Goal: Task Accomplishment & Management: Complete application form

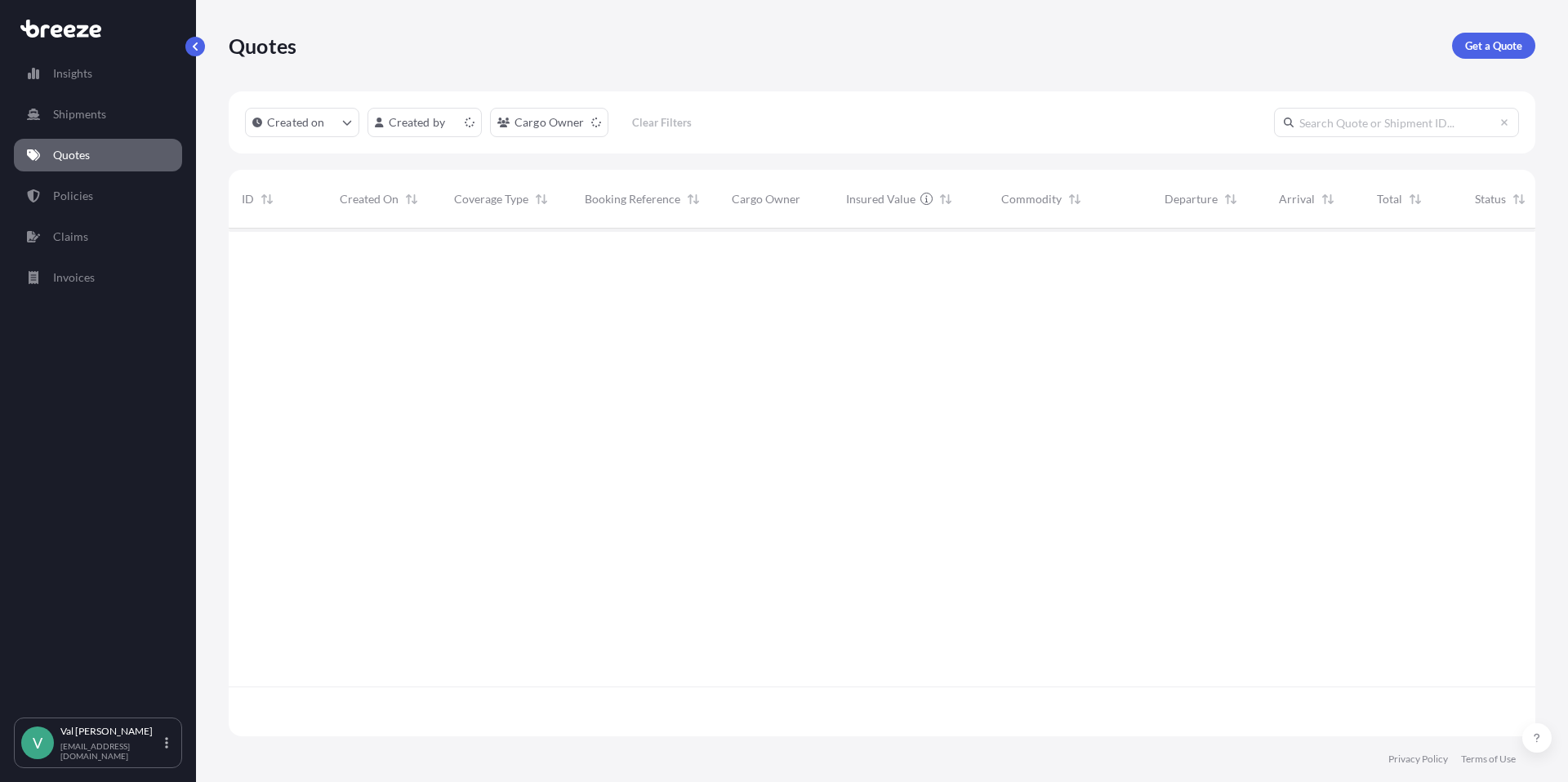
scroll to position [505, 1294]
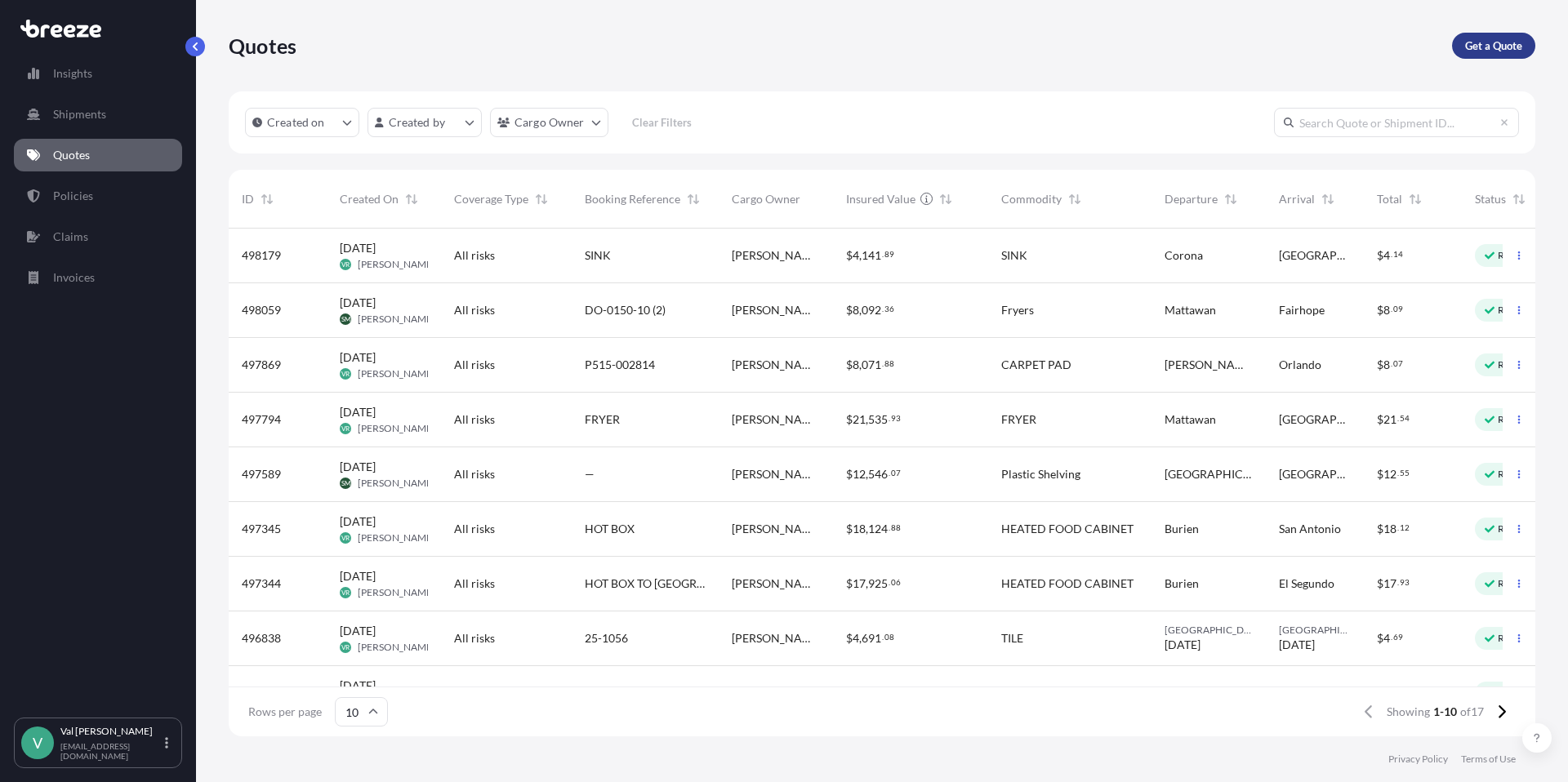
click at [1482, 44] on p "Get a Quote" at bounding box center [1493, 45] width 57 height 16
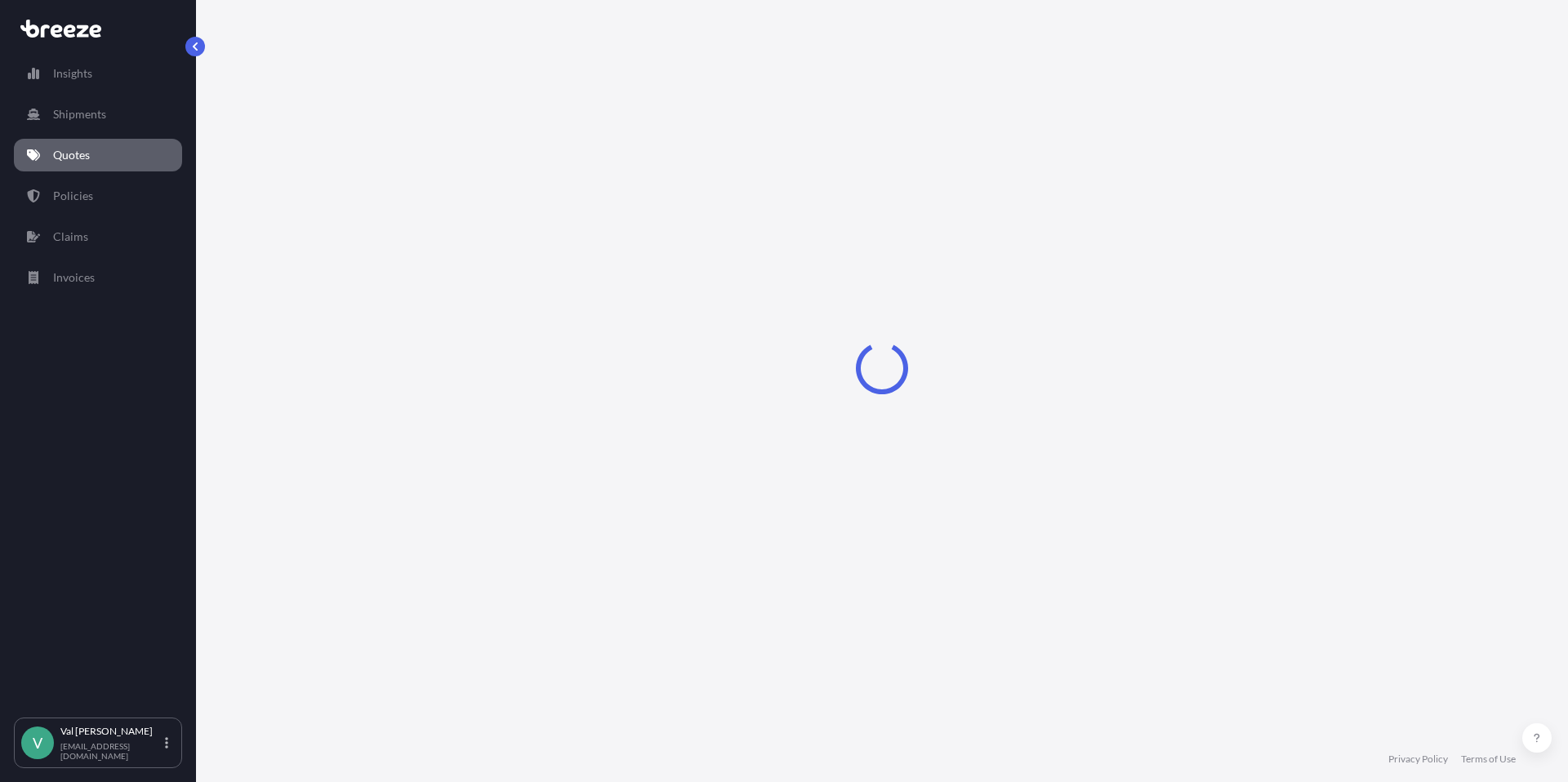
select select "Sea"
select select "1"
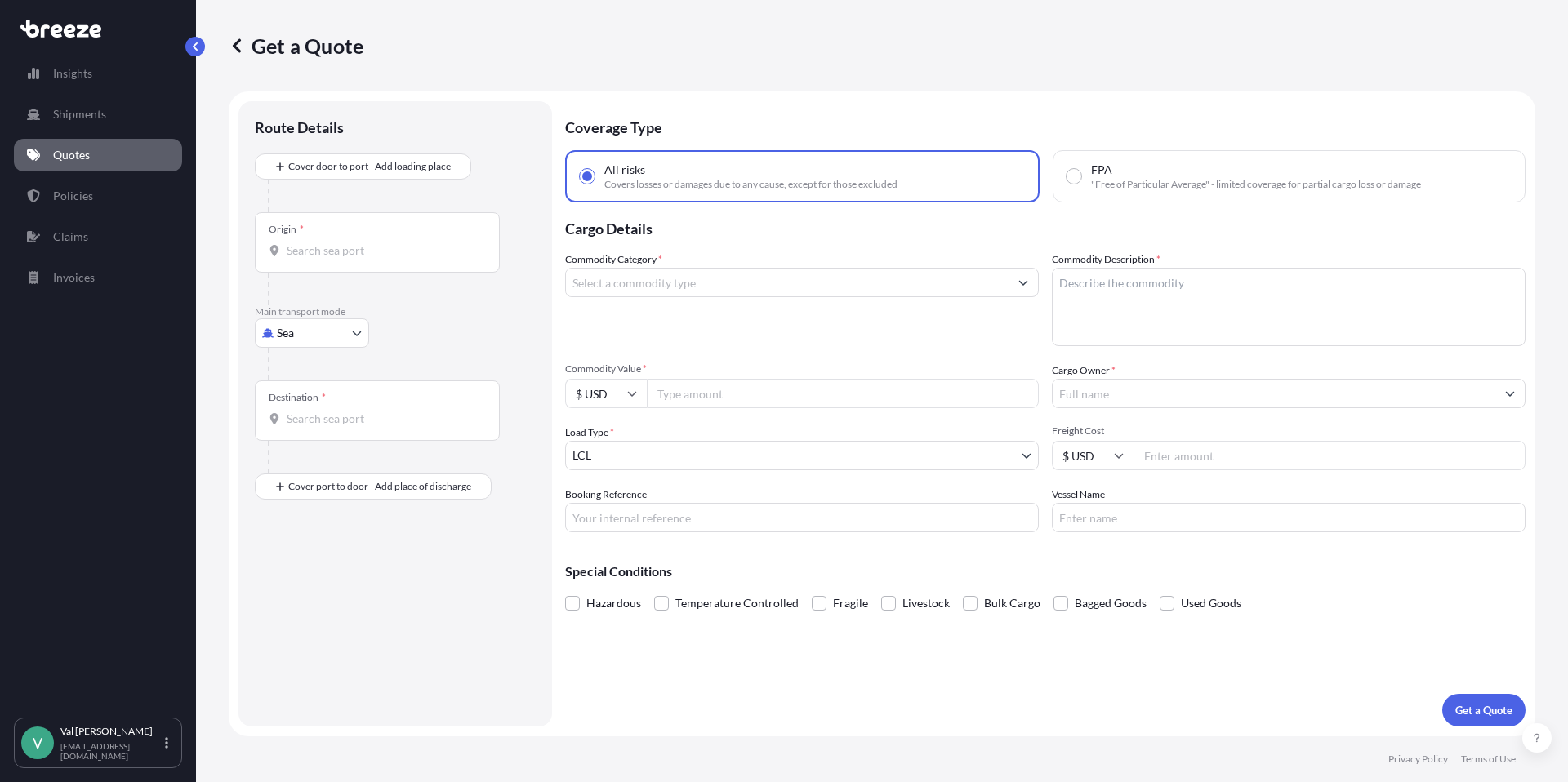
click at [327, 328] on body "Insights Shipments Quotes Policies Claims Invoices V [PERSON_NAME] [PERSON_NAME…" at bounding box center [784, 391] width 1568 height 782
click at [327, 424] on div "Road" at bounding box center [312, 434] width 101 height 29
select select "Road"
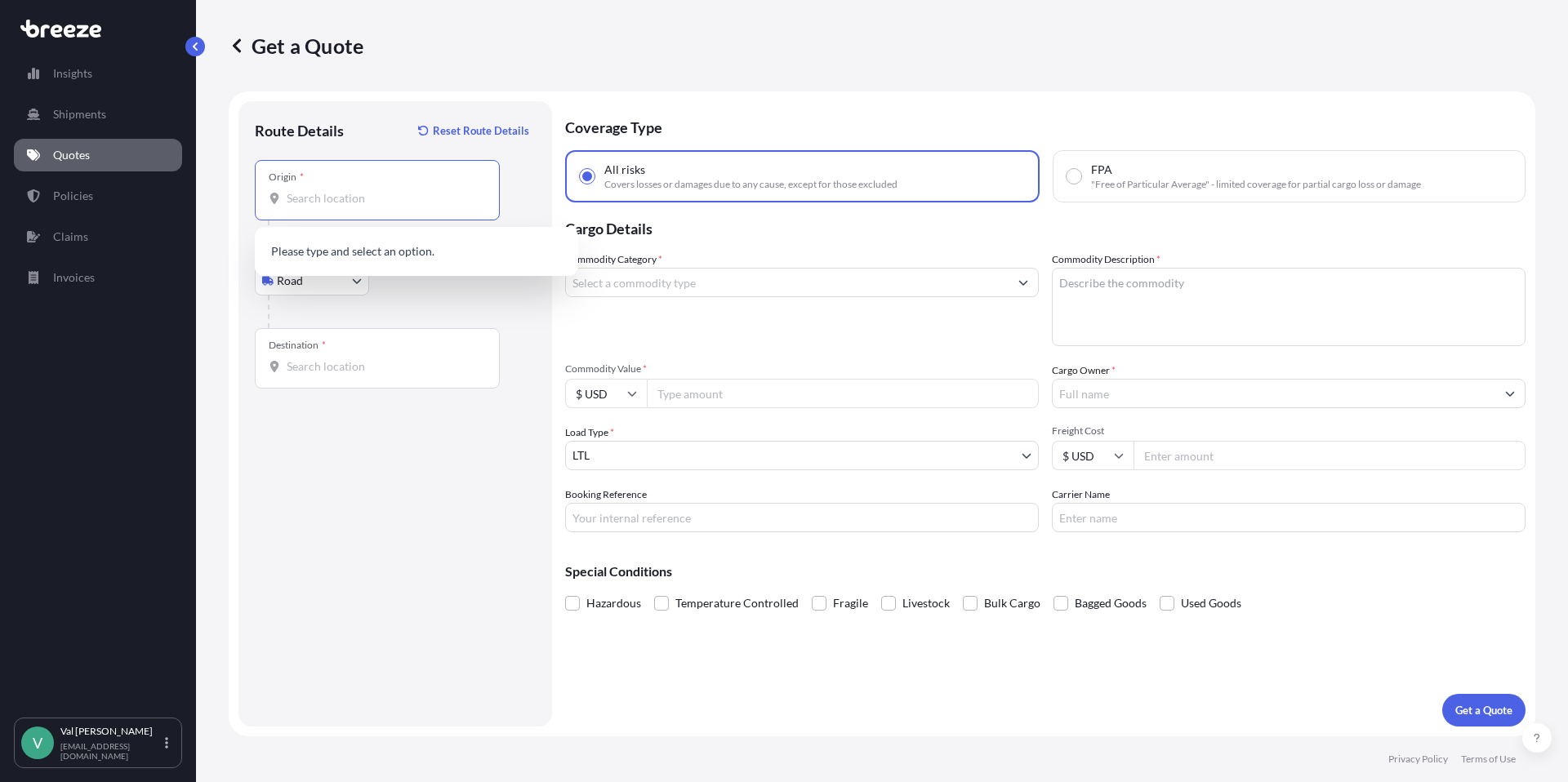
click at [344, 200] on input "Origin *" at bounding box center [383, 198] width 193 height 16
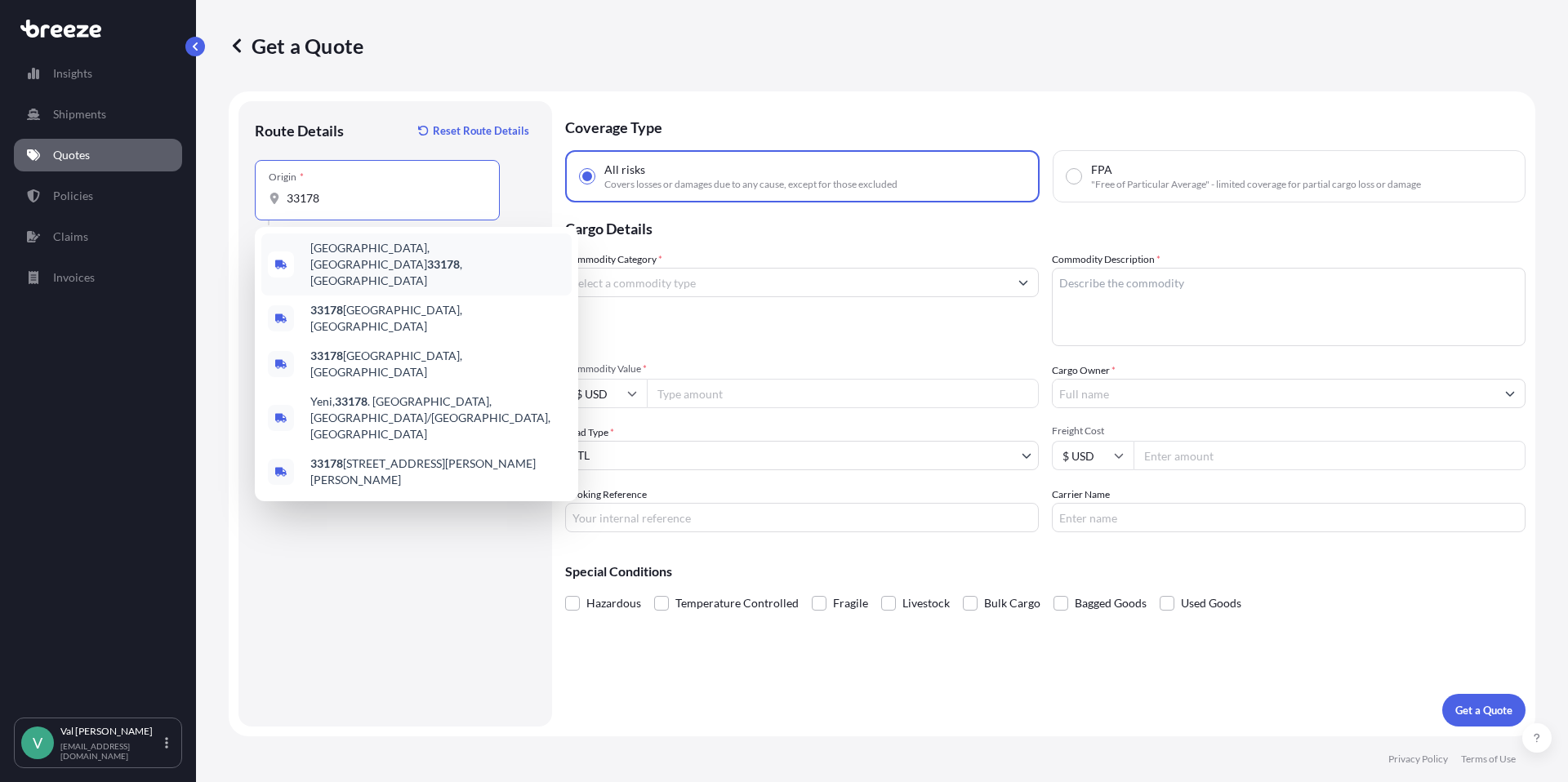
click at [358, 250] on span "[GEOGRAPHIC_DATA] , [GEOGRAPHIC_DATA]" at bounding box center [437, 265] width 255 height 49
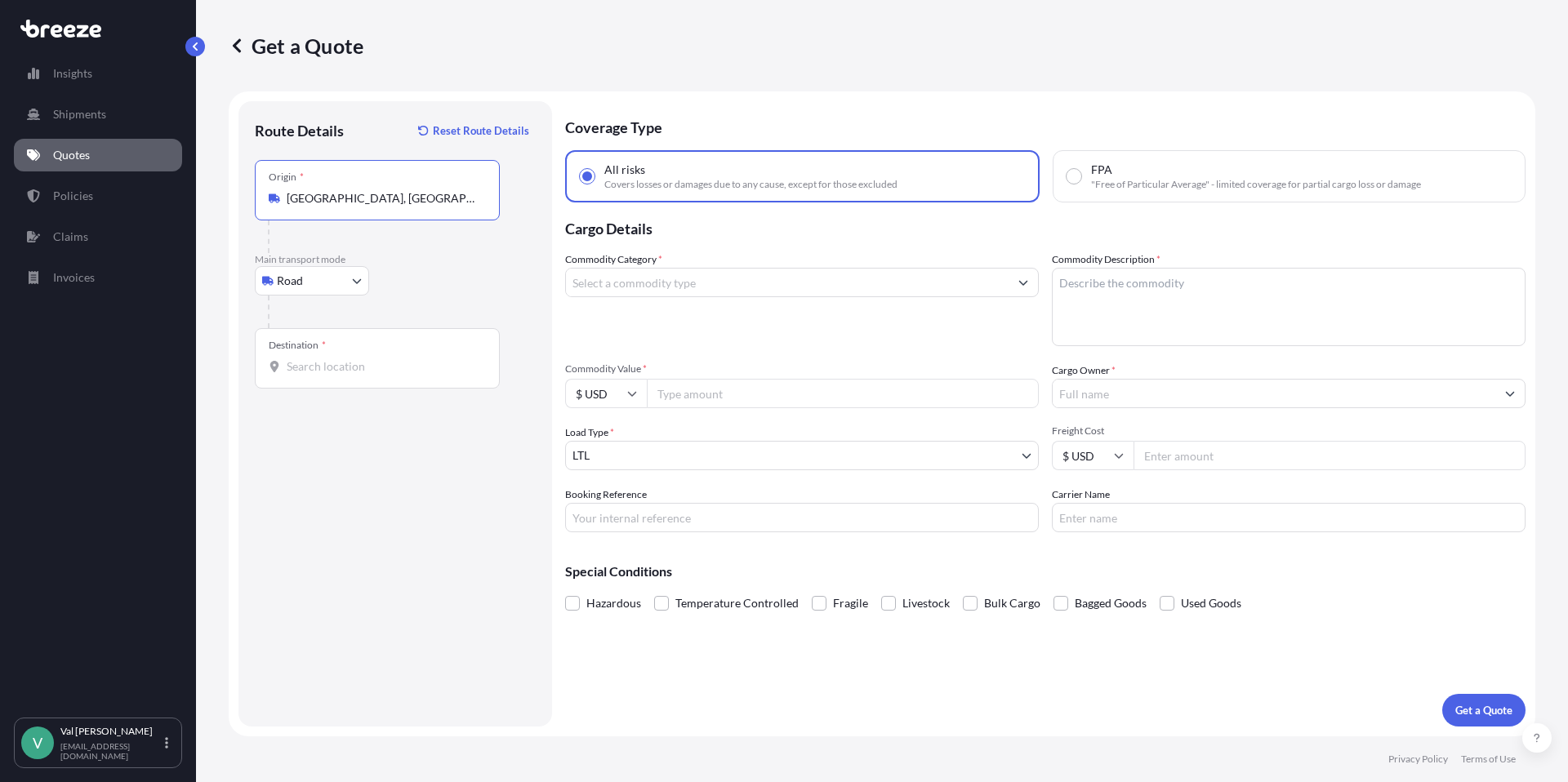
type input "[GEOGRAPHIC_DATA], [GEOGRAPHIC_DATA]"
click at [336, 368] on input "Destination *" at bounding box center [383, 366] width 193 height 16
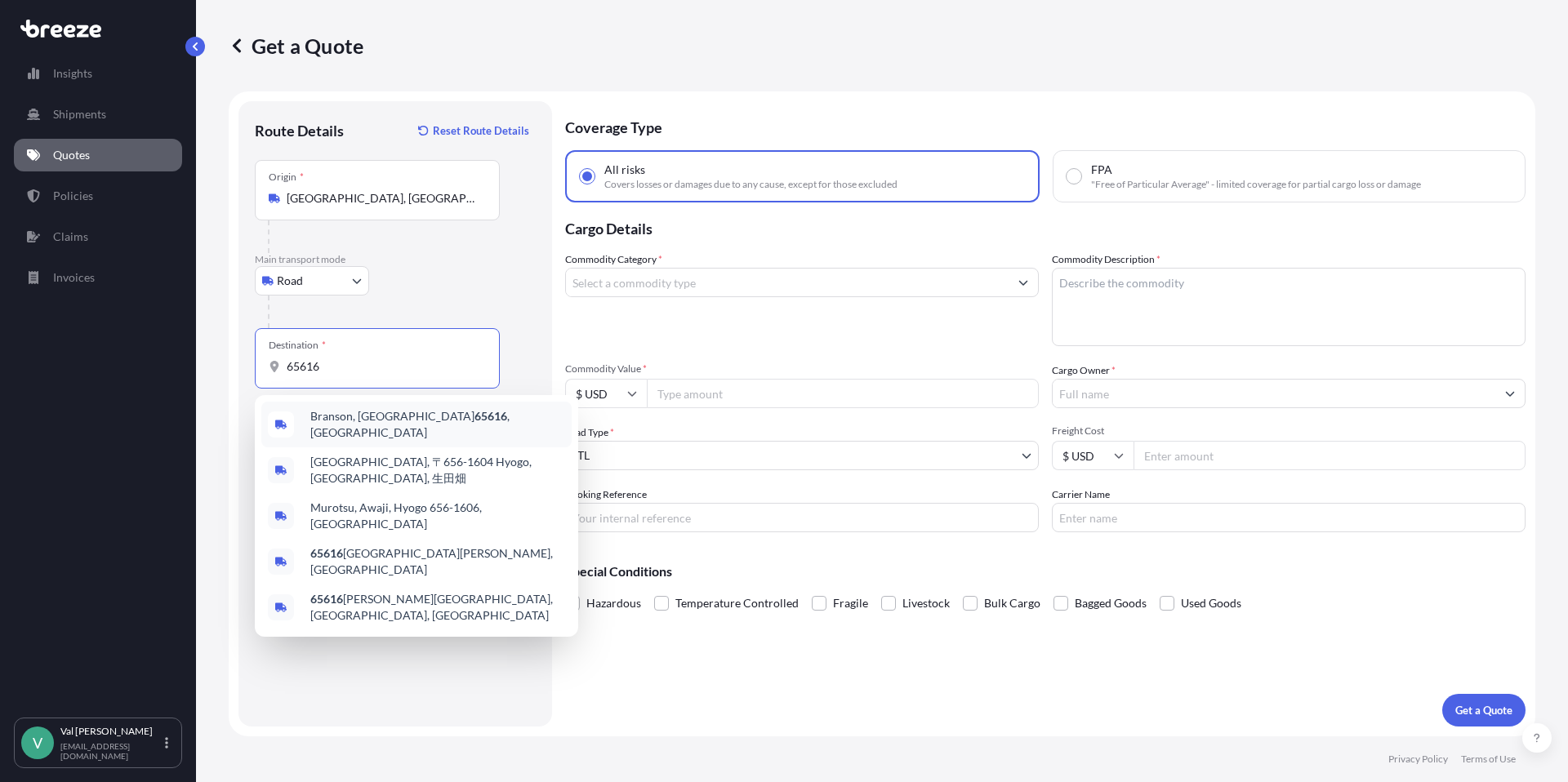
click at [357, 413] on span "Branson, [GEOGRAPHIC_DATA] , [GEOGRAPHIC_DATA]" at bounding box center [437, 424] width 255 height 33
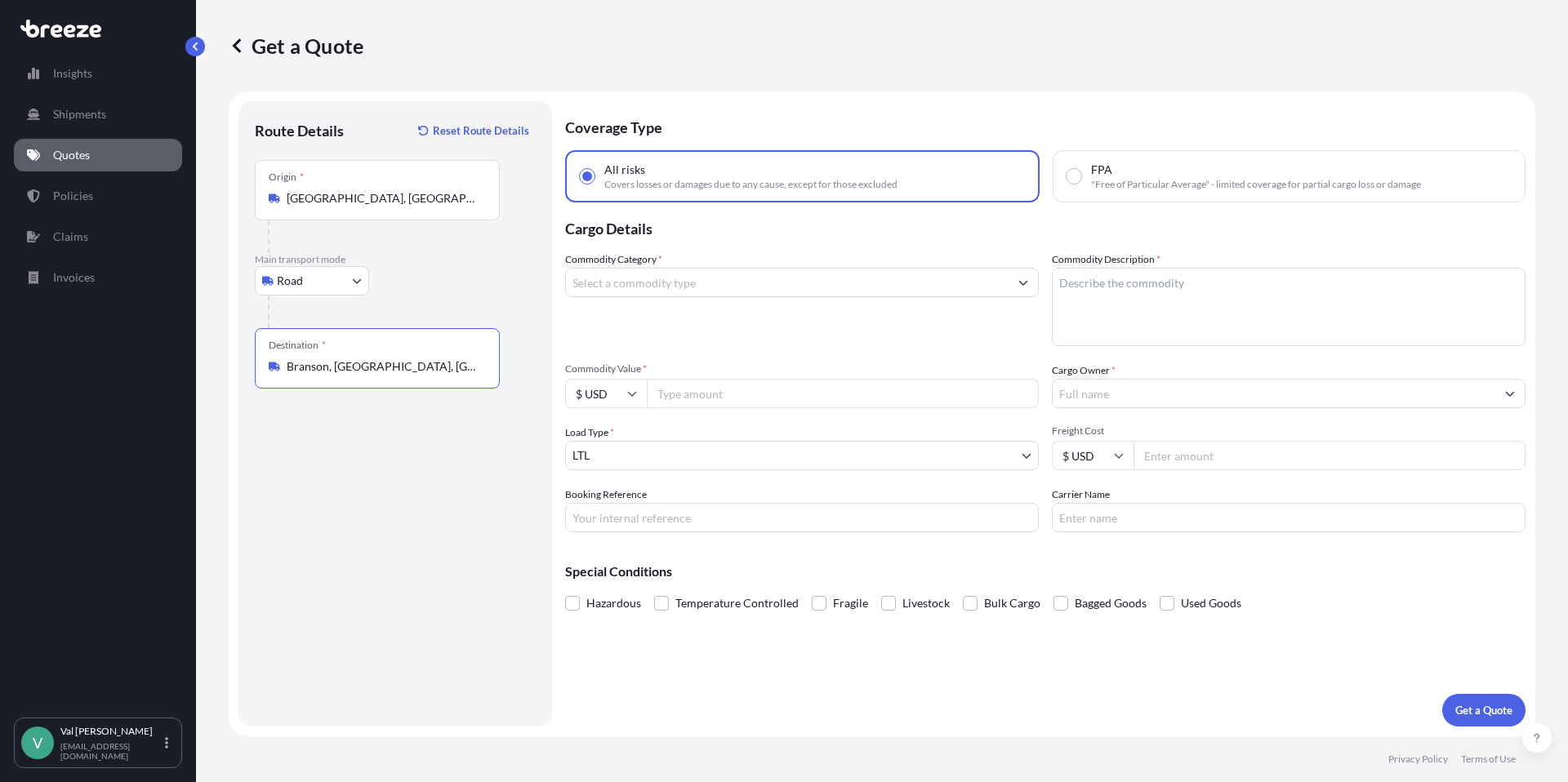
type input "Branson, [GEOGRAPHIC_DATA], [GEOGRAPHIC_DATA]"
click at [604, 286] on input "Commodity Category *" at bounding box center [787, 282] width 442 height 29
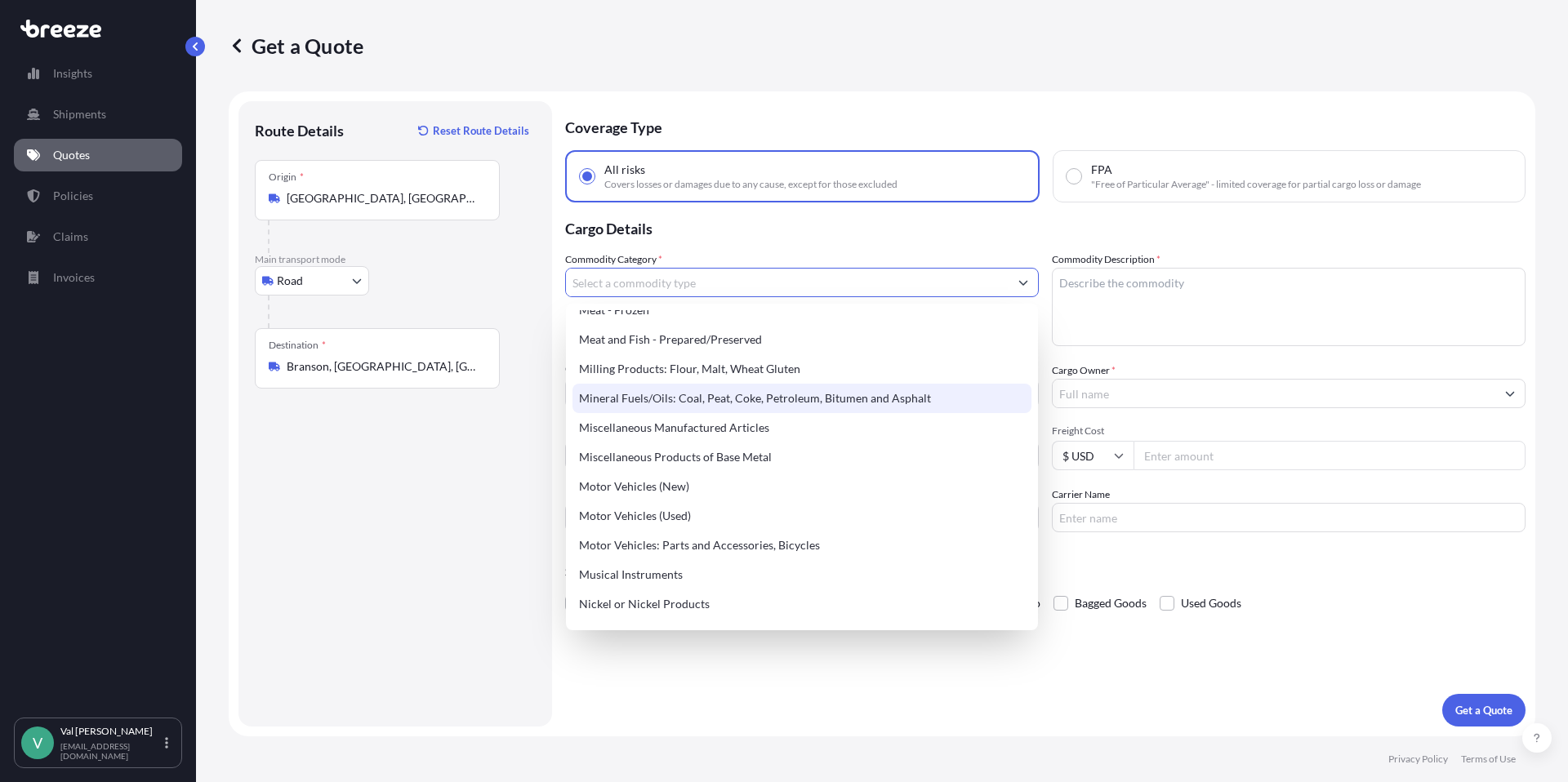
scroll to position [2254, 0]
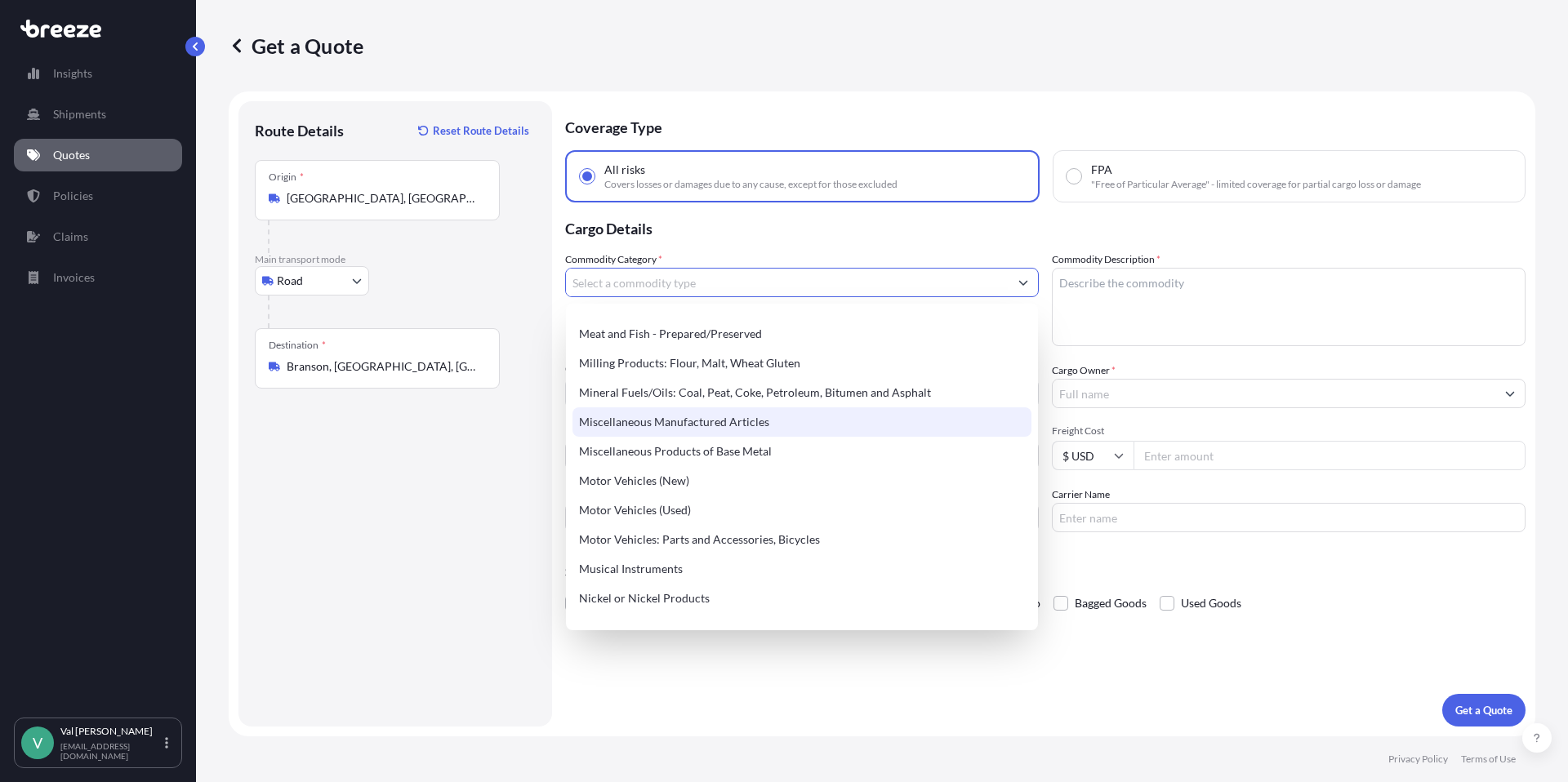
click at [711, 424] on div "Miscellaneous Manufactured Articles" at bounding box center [802, 421] width 459 height 29
type input "Miscellaneous Manufactured Articles"
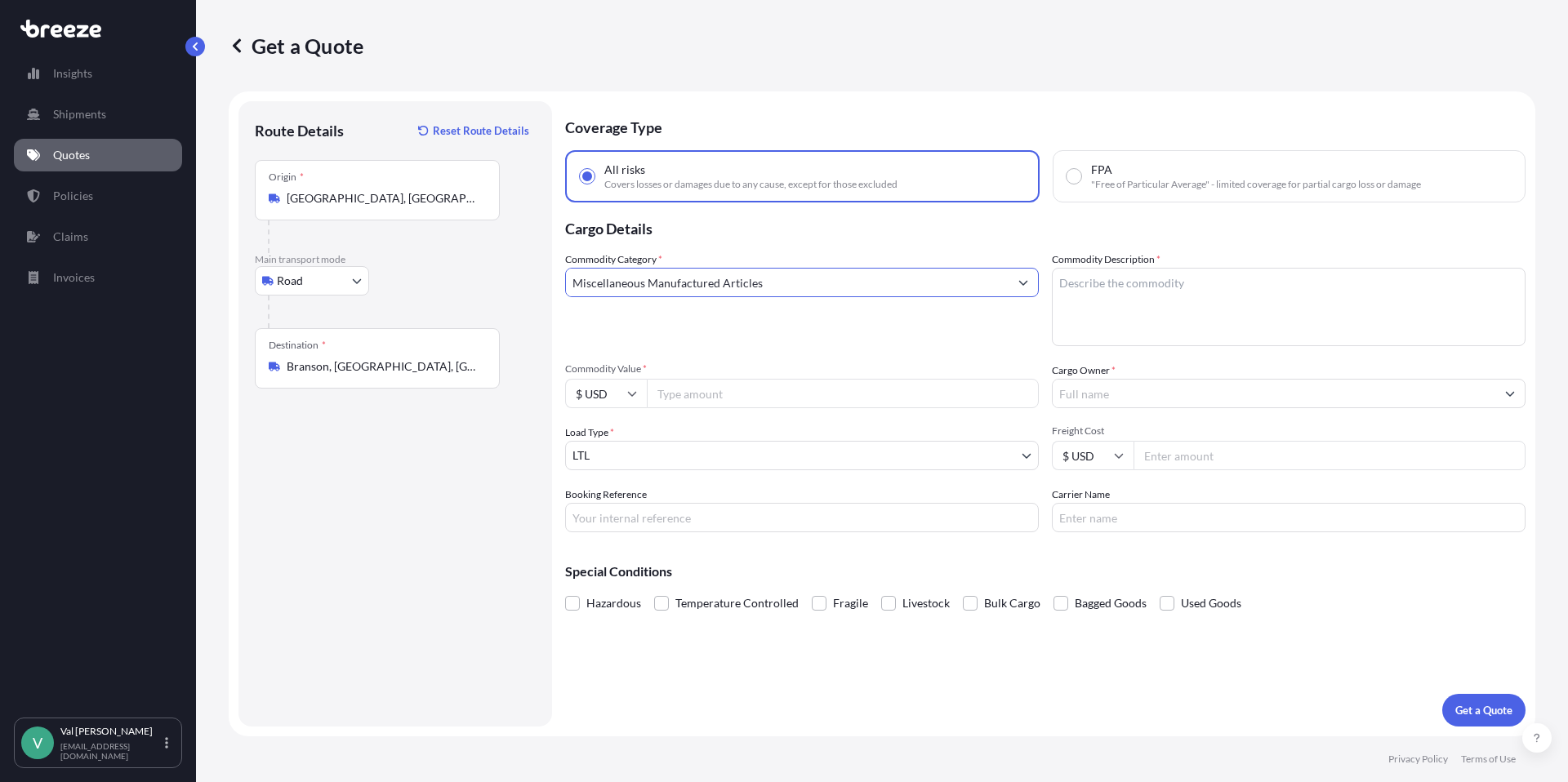
click at [715, 399] on input "Commodity Value *" at bounding box center [843, 393] width 392 height 29
type input "316.35"
click at [692, 521] on input "Booking Reference" at bounding box center [802, 517] width 473 height 29
type input "RACK"
click at [1112, 284] on textarea "Commodity Description *" at bounding box center [1288, 307] width 473 height 79
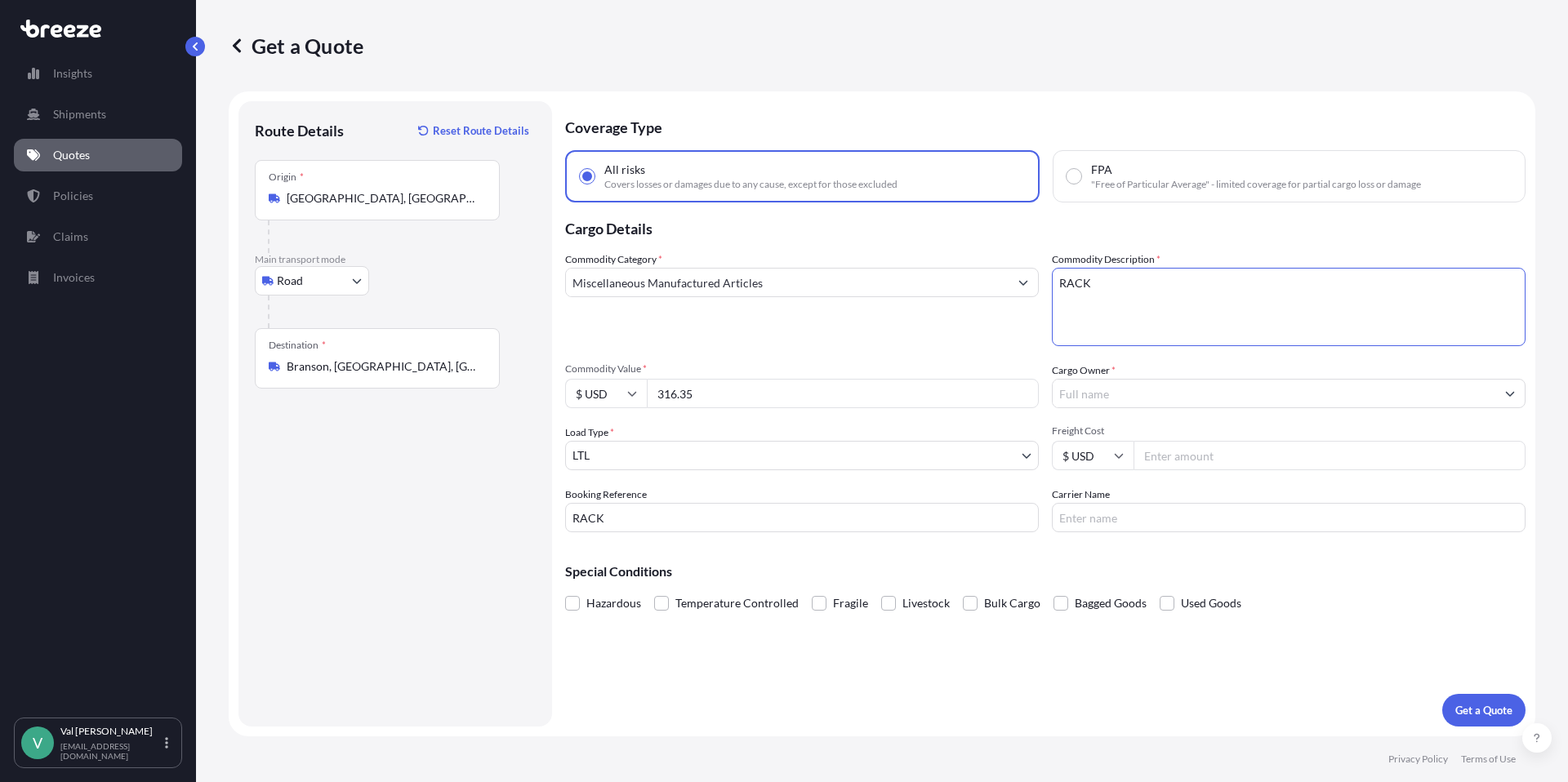
type textarea "RACK"
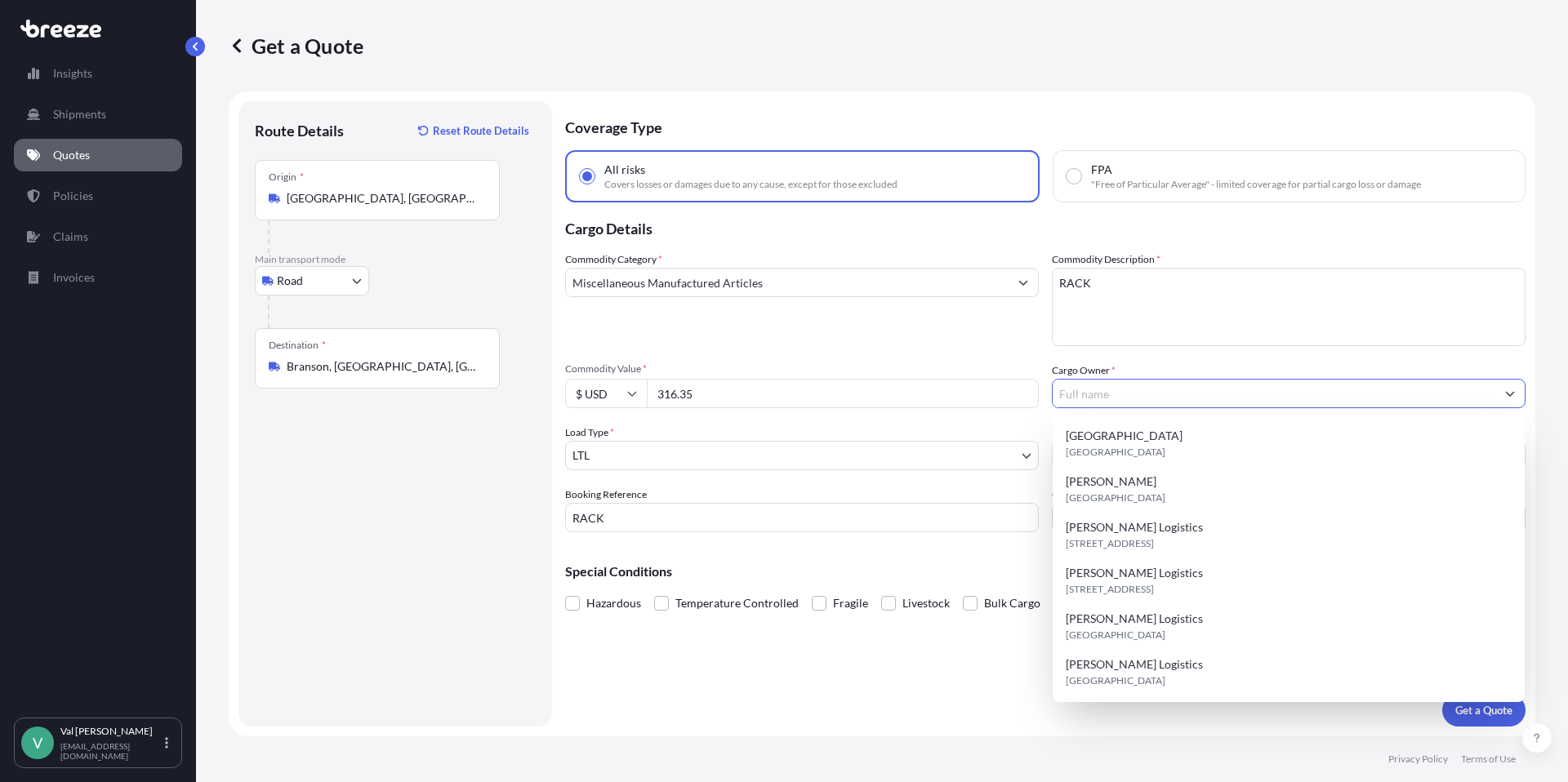
click at [1100, 394] on input "Cargo Owner *" at bounding box center [1274, 393] width 442 height 29
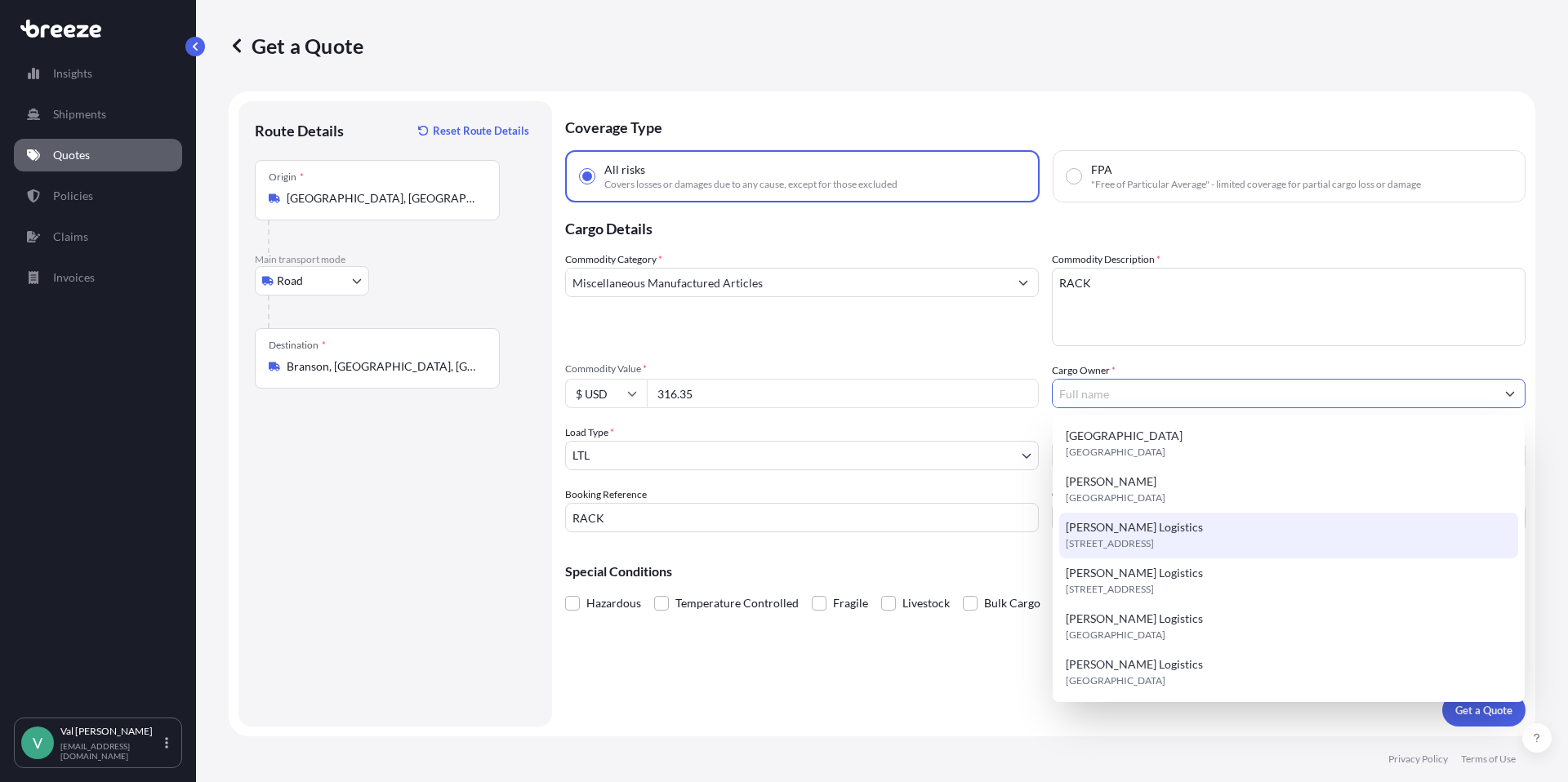
click at [1114, 537] on span "[STREET_ADDRESS]" at bounding box center [1109, 543] width 88 height 16
type input "[PERSON_NAME] Logistics"
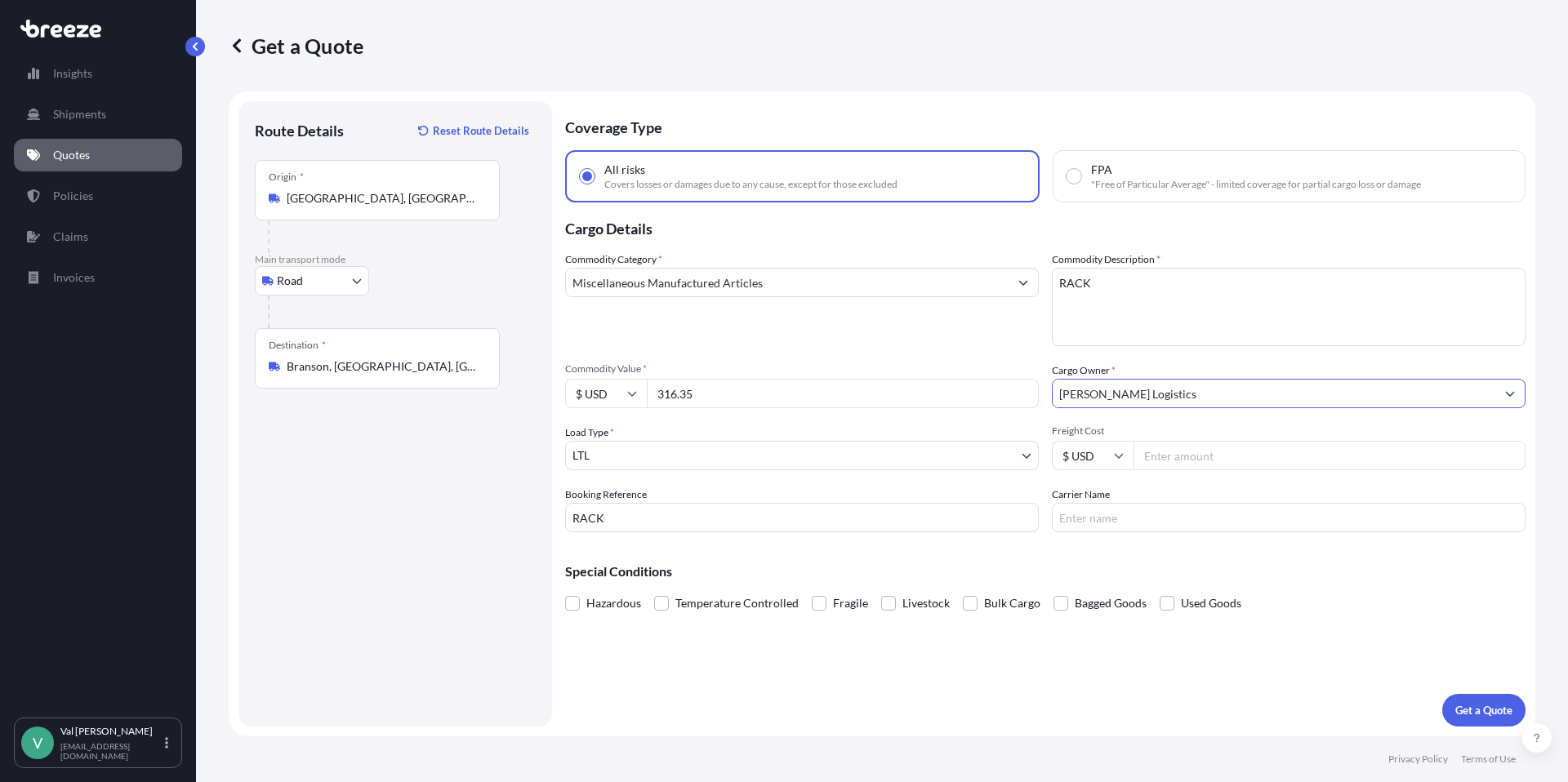
click at [1197, 460] on input "Freight Cost" at bounding box center [1329, 455] width 392 height 29
type input "235.50"
click at [1175, 516] on input "Carrier Name" at bounding box center [1288, 517] width 473 height 29
type input "TFORCE"
click at [1504, 712] on p "Get a Quote" at bounding box center [1483, 709] width 57 height 16
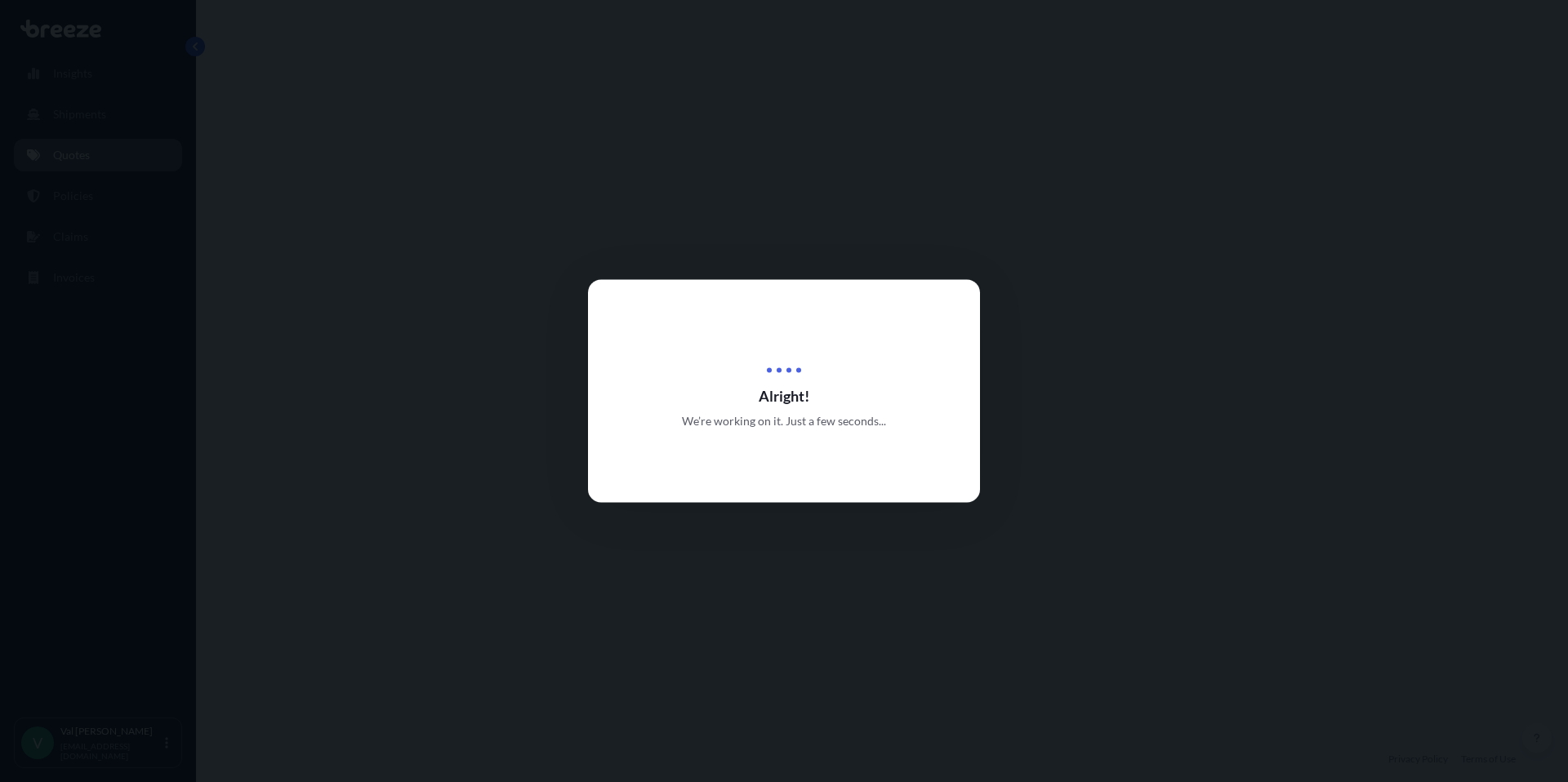
select select "Road"
select select "1"
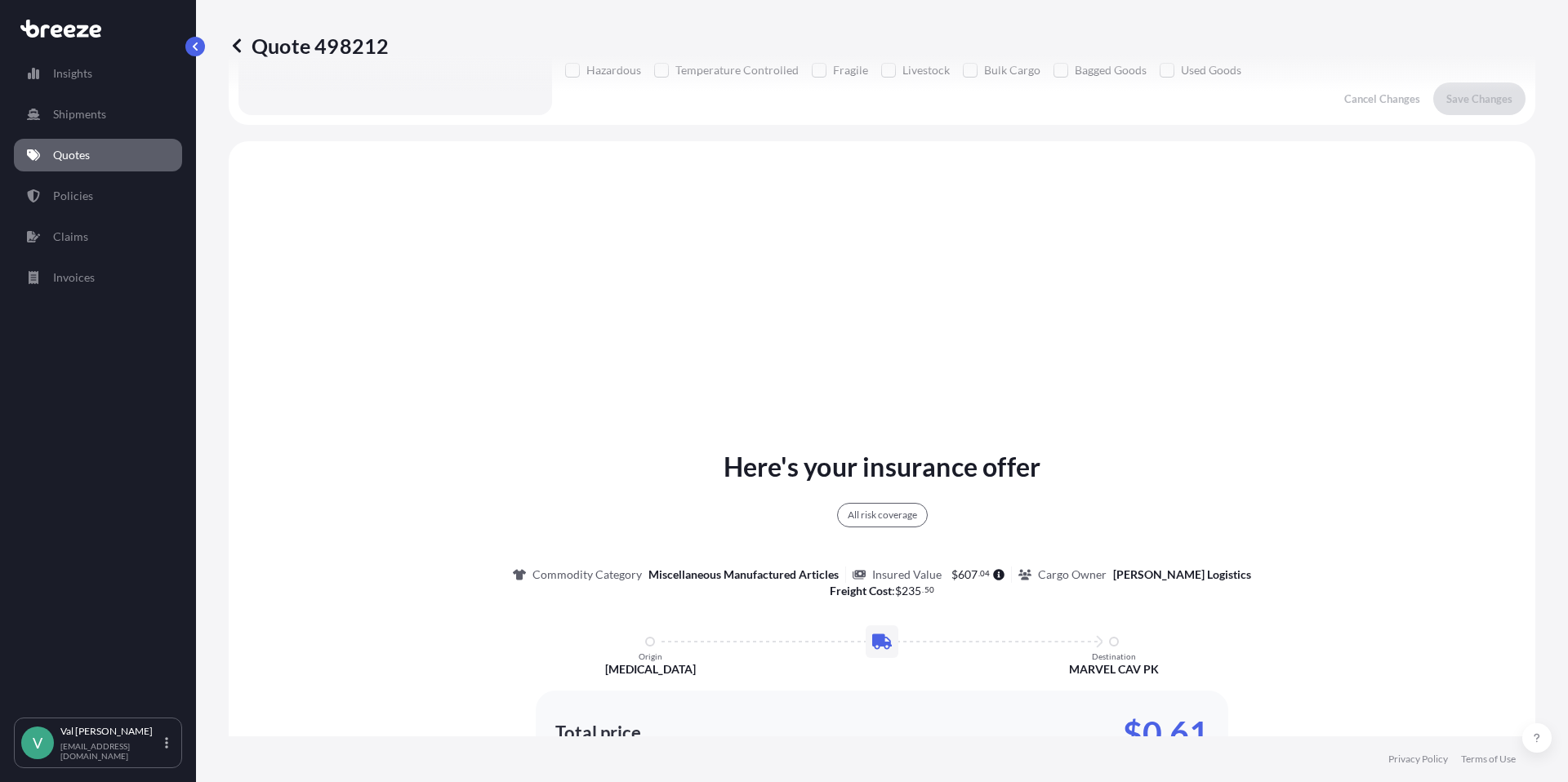
scroll to position [593, 0]
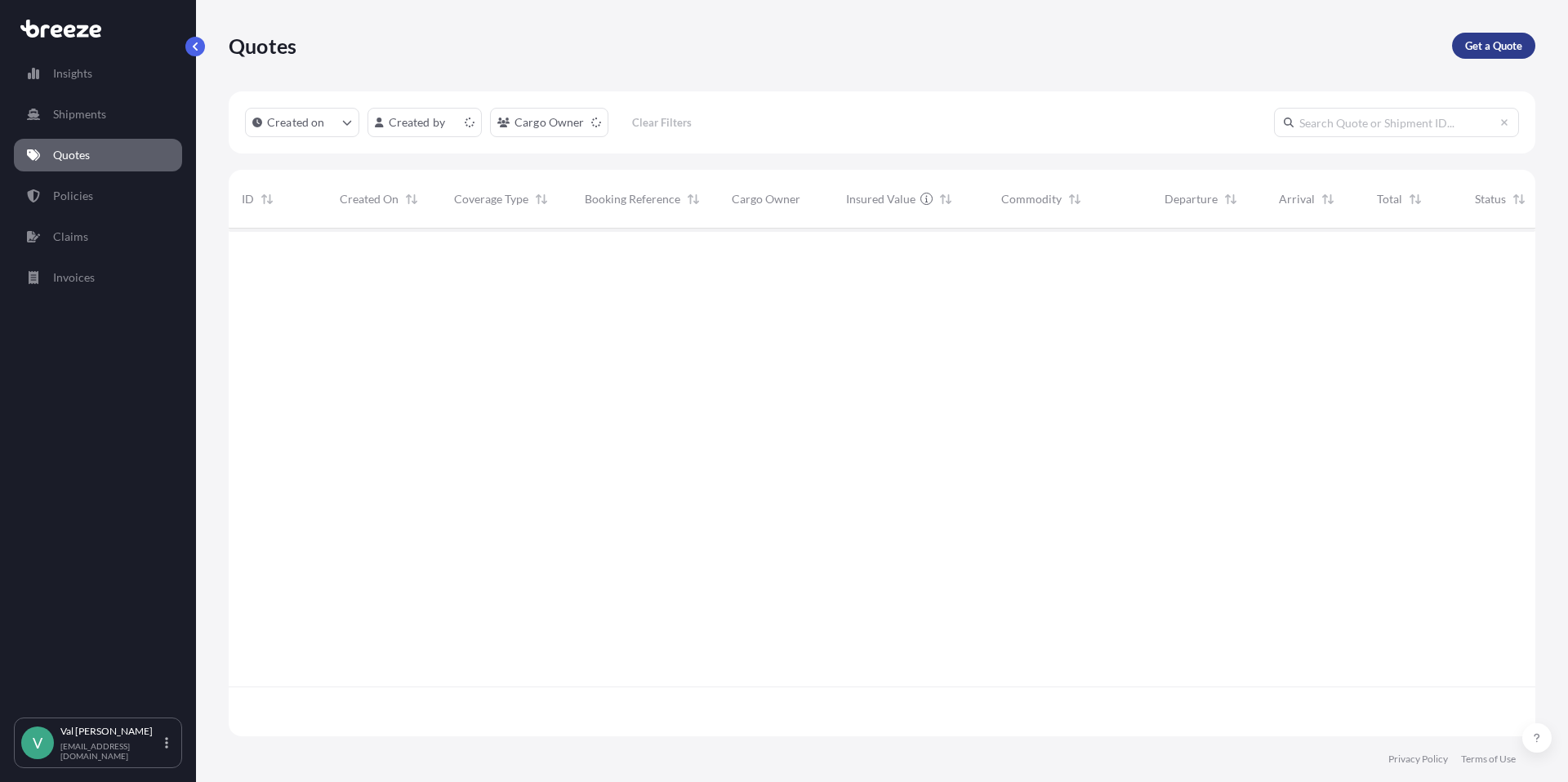
scroll to position [505, 1294]
click at [1473, 44] on p "Get a Quote" at bounding box center [1493, 45] width 57 height 16
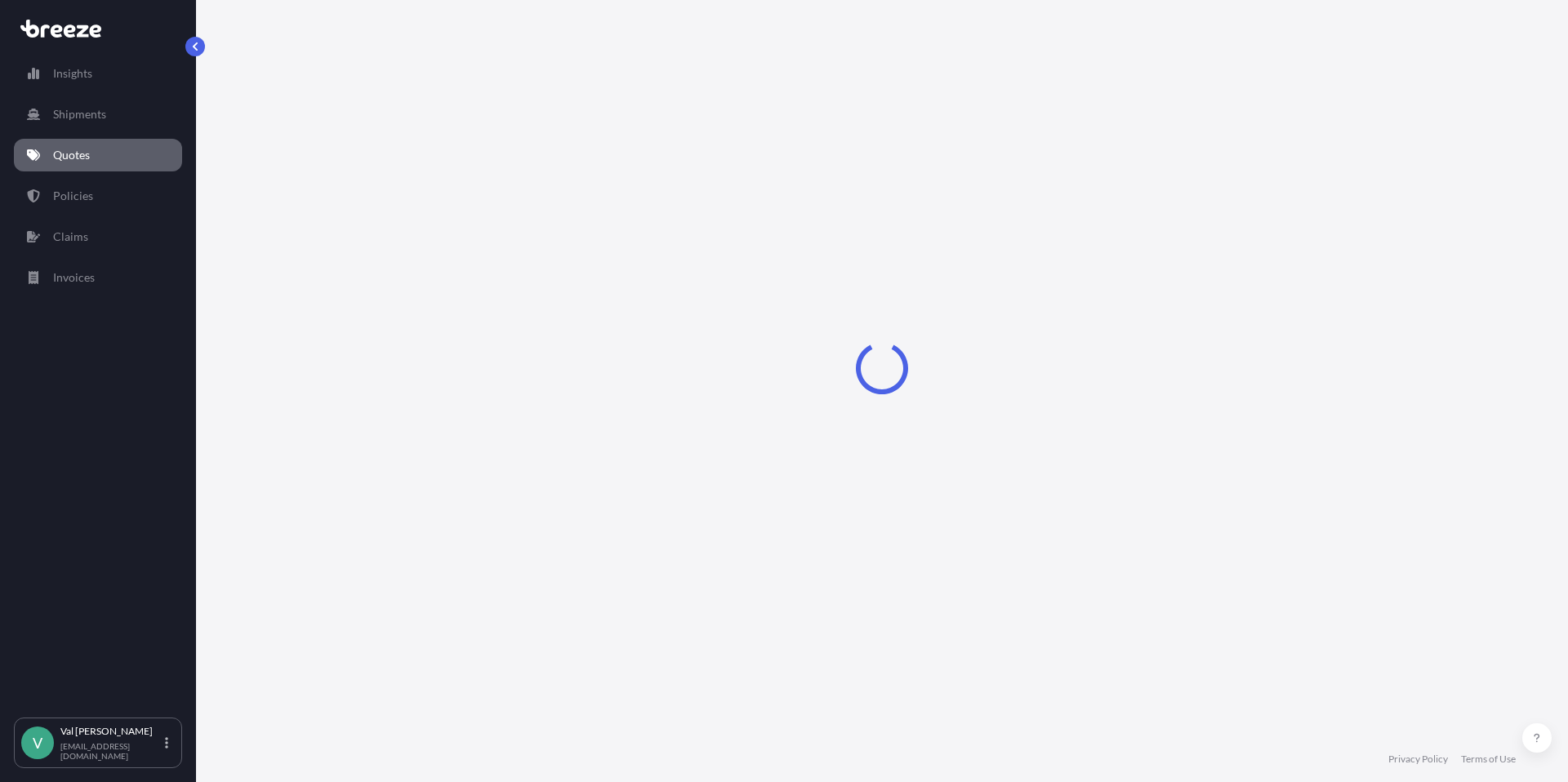
select select "Sea"
select select "1"
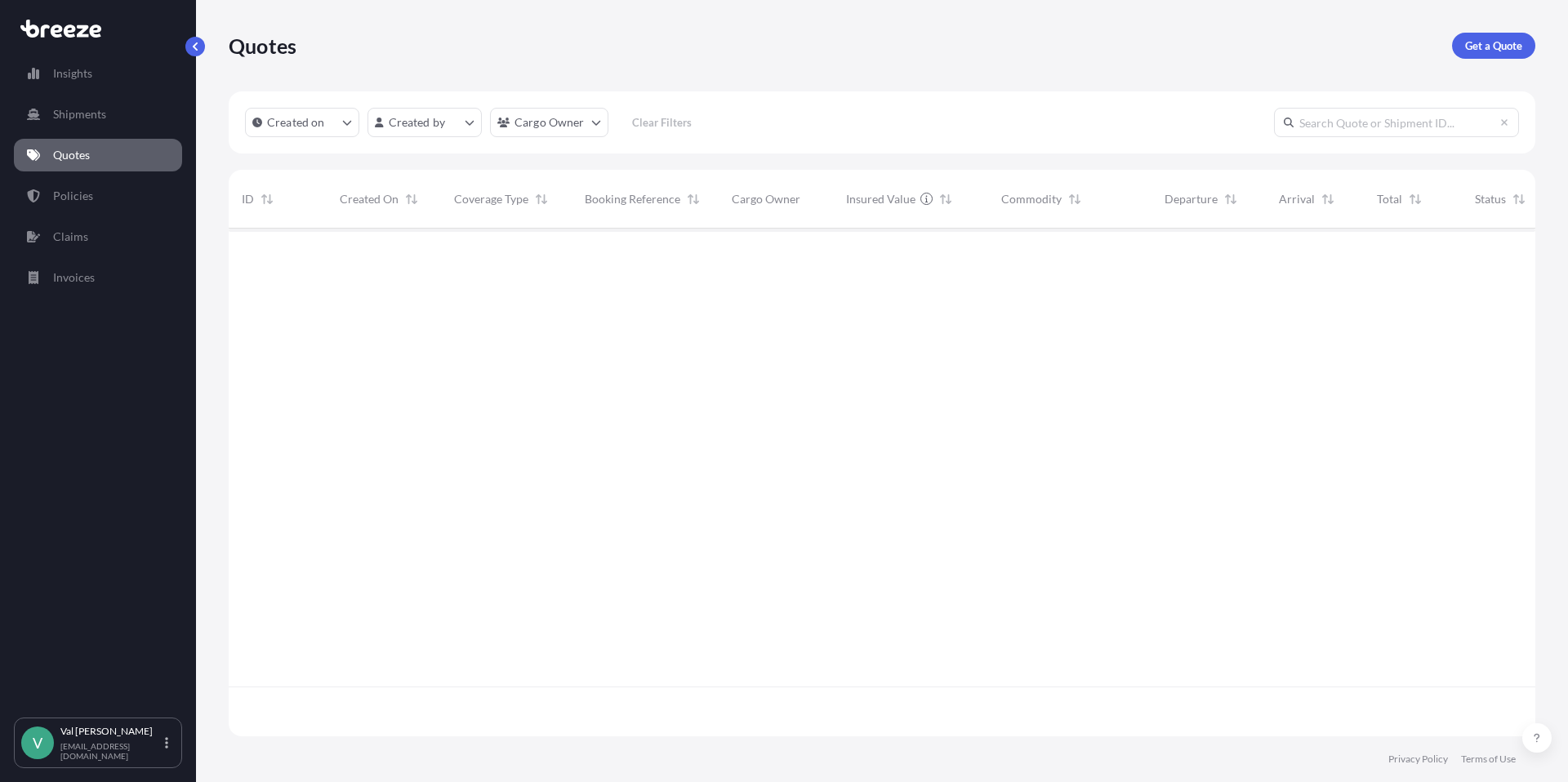
scroll to position [505, 1294]
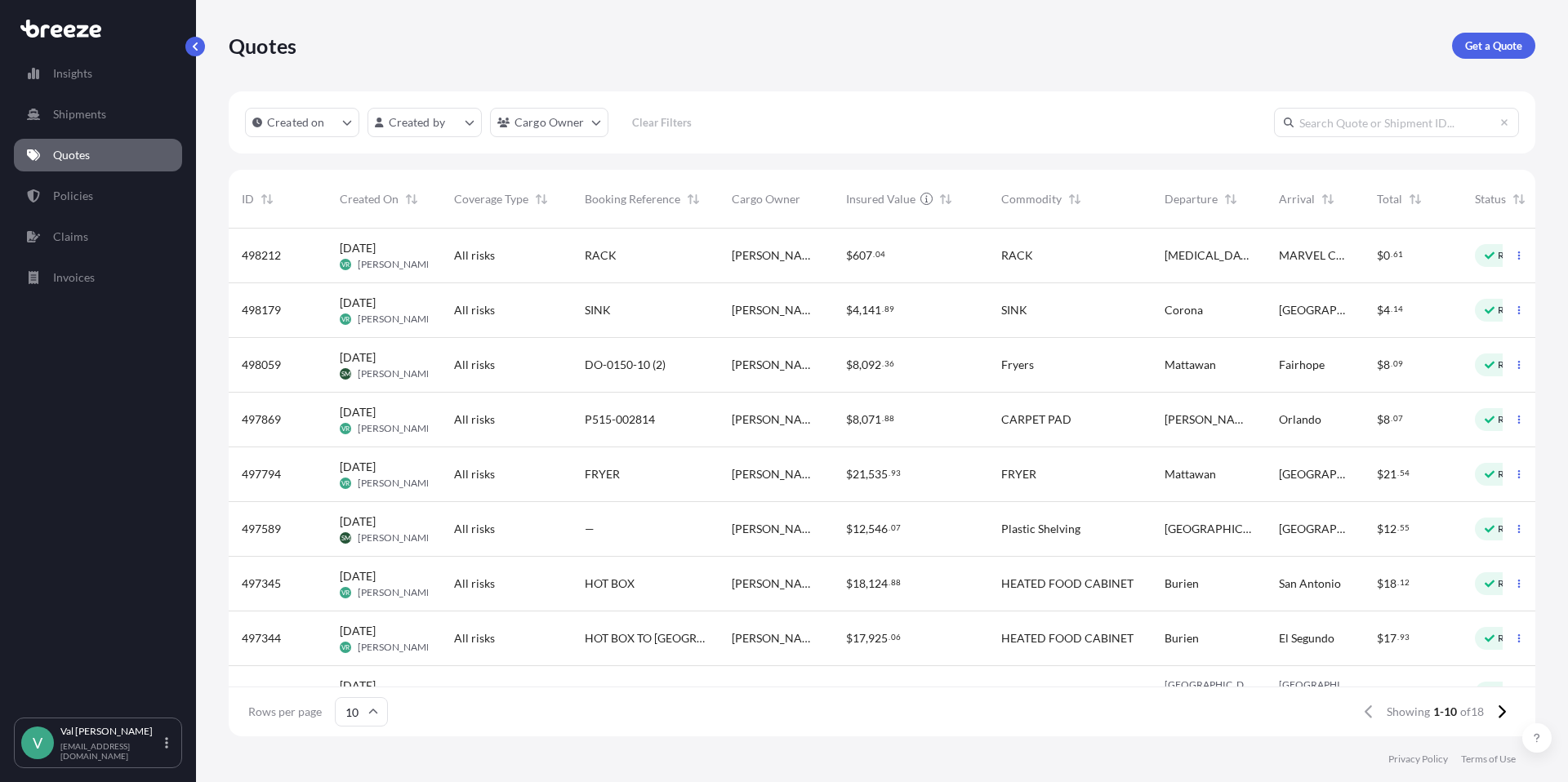
click at [805, 302] on span "[PERSON_NAME] Logistics" at bounding box center [776, 310] width 88 height 16
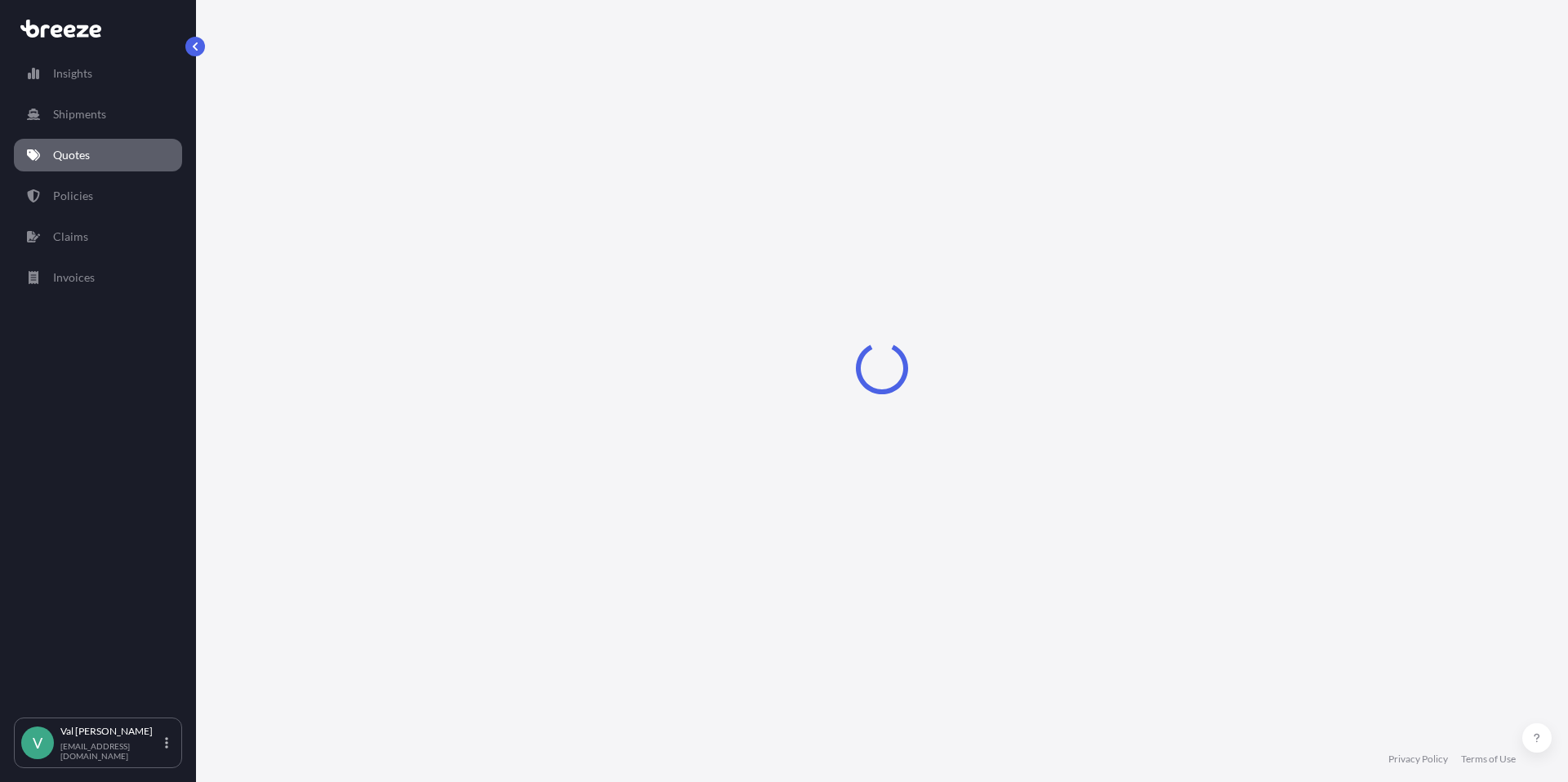
select select "Road"
select select "1"
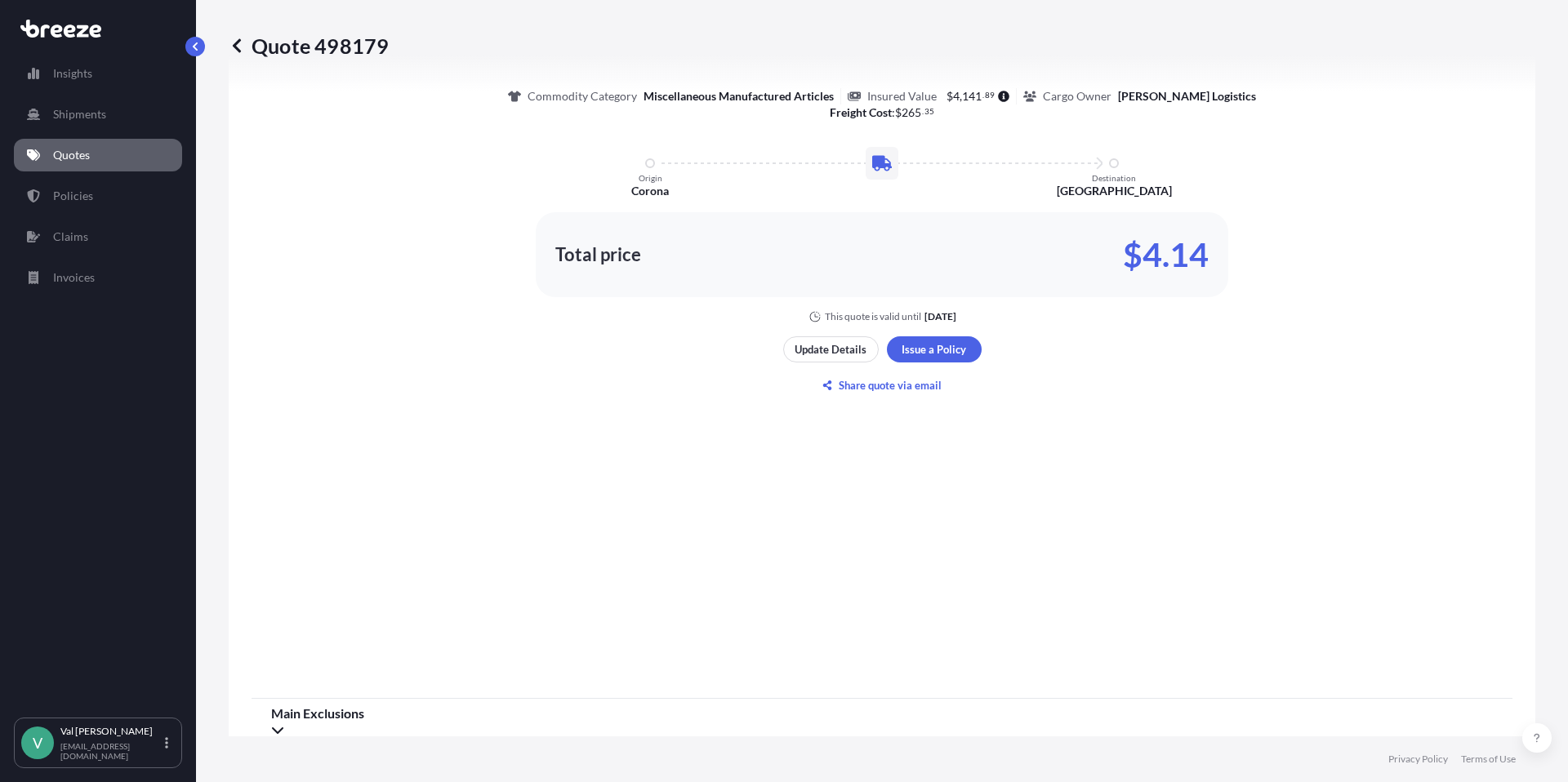
scroll to position [790, 0]
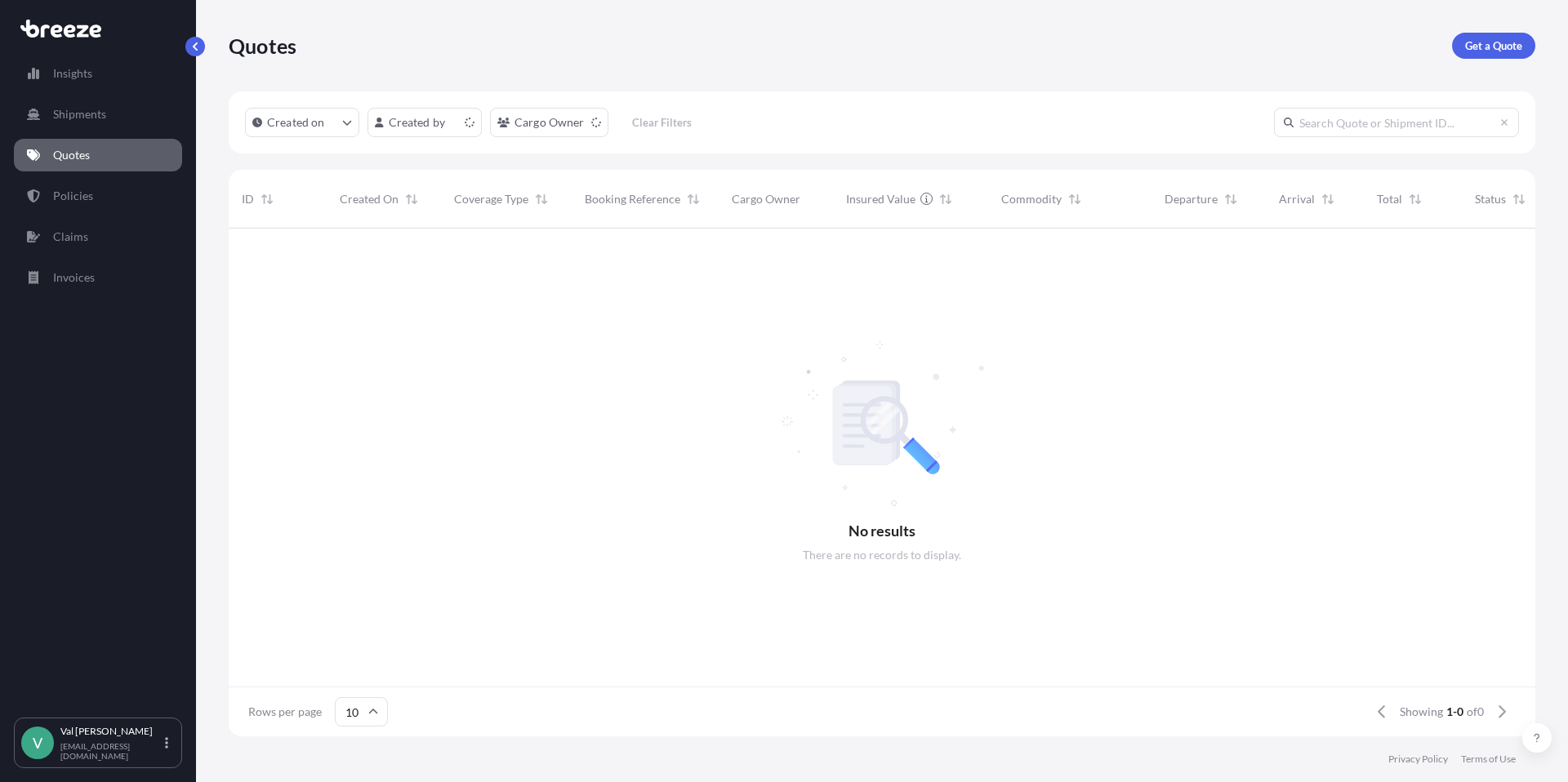
scroll to position [13, 13]
click at [1488, 43] on p "Get a Quote" at bounding box center [1493, 45] width 57 height 16
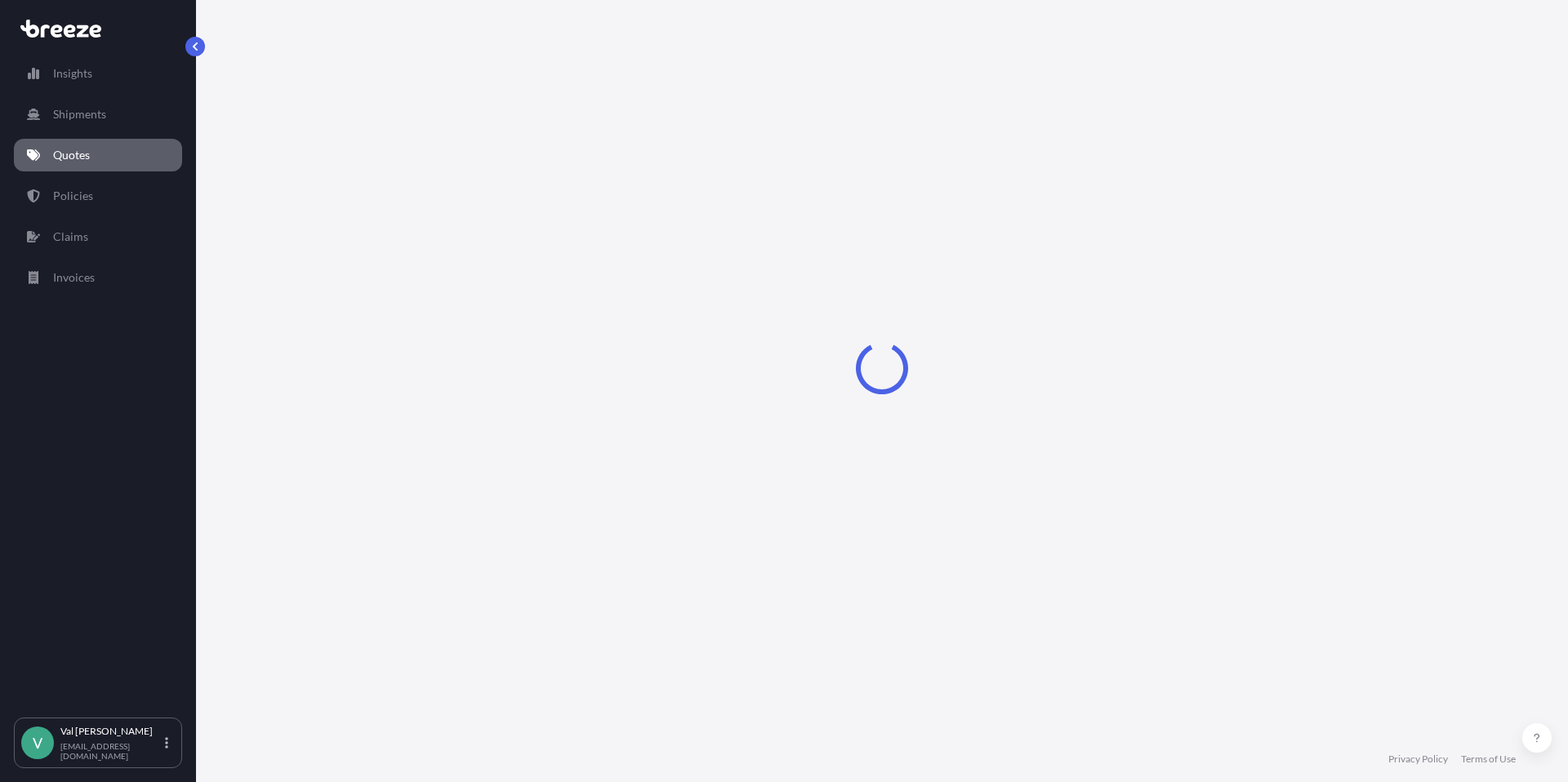
select select "Sea"
select select "1"
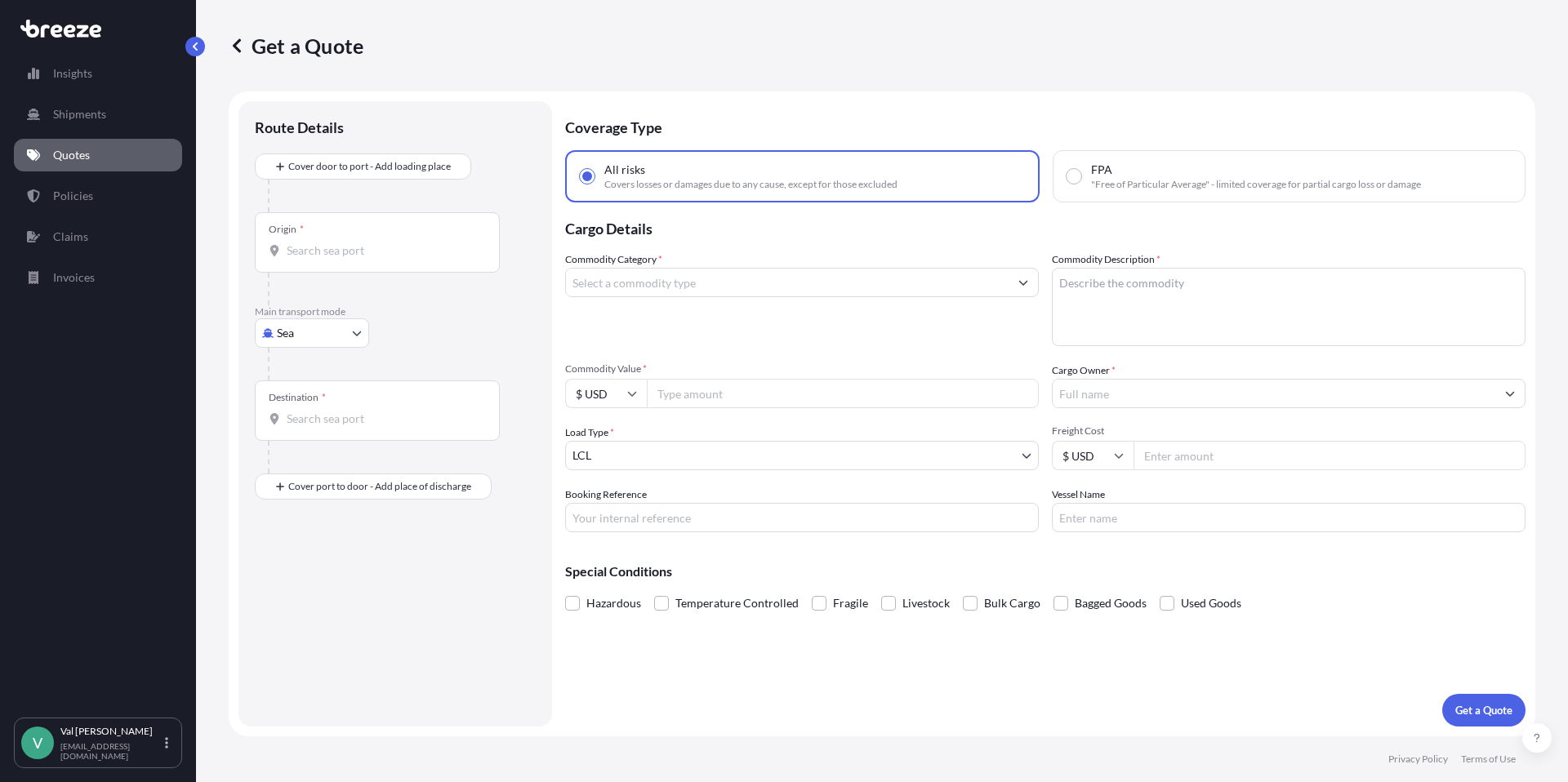
click at [336, 324] on body "Insights Shipments Quotes Policies Claims Invoices V [PERSON_NAME] [PERSON_NAME…" at bounding box center [784, 391] width 1568 height 782
click at [322, 435] on div "Road" at bounding box center [312, 434] width 101 height 29
select select "Road"
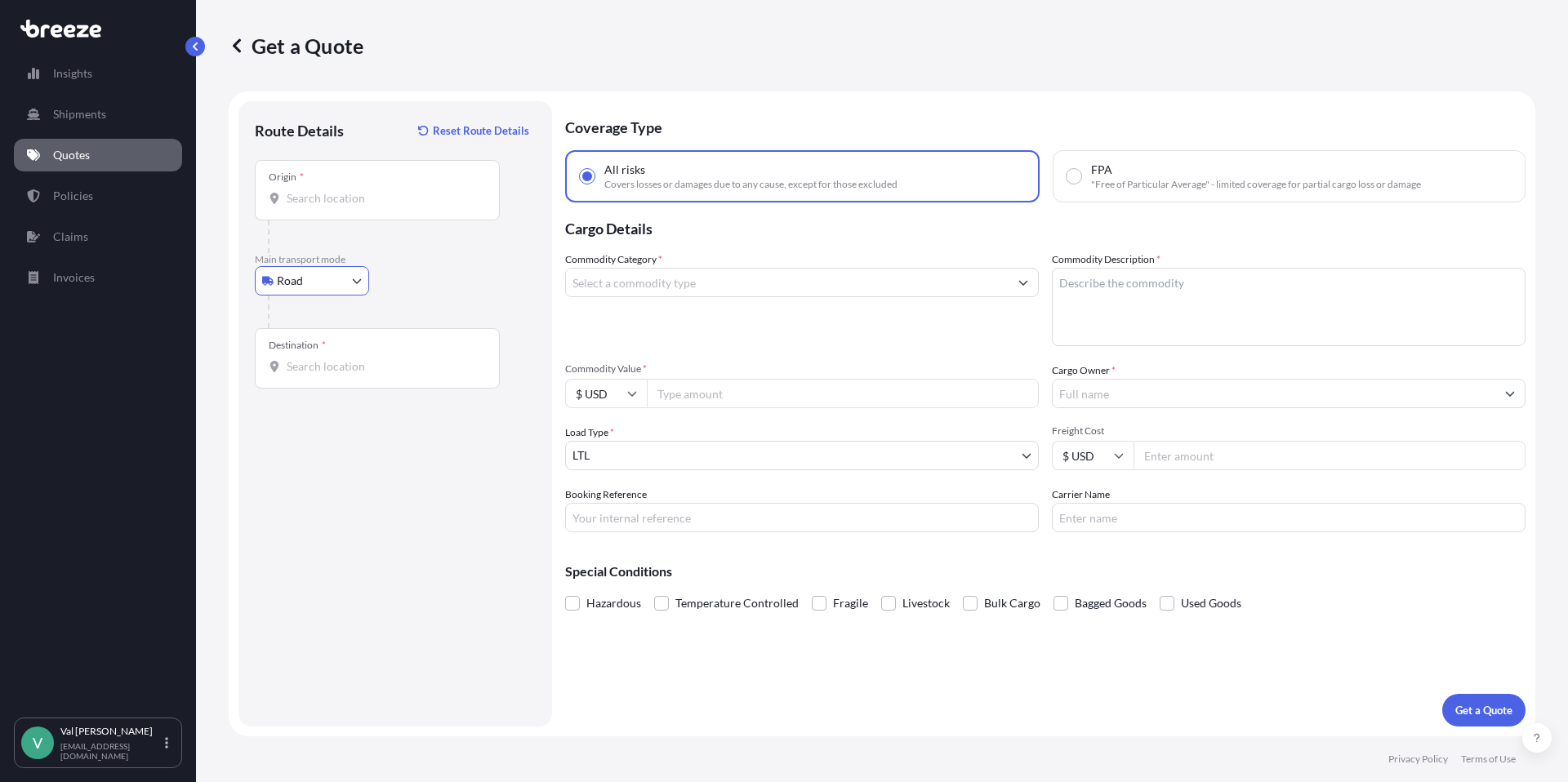
click at [348, 194] on input "Origin *" at bounding box center [383, 198] width 193 height 16
type input "Corona, CA 92882, USA"
click at [346, 367] on input "Destination *" at bounding box center [383, 366] width 193 height 16
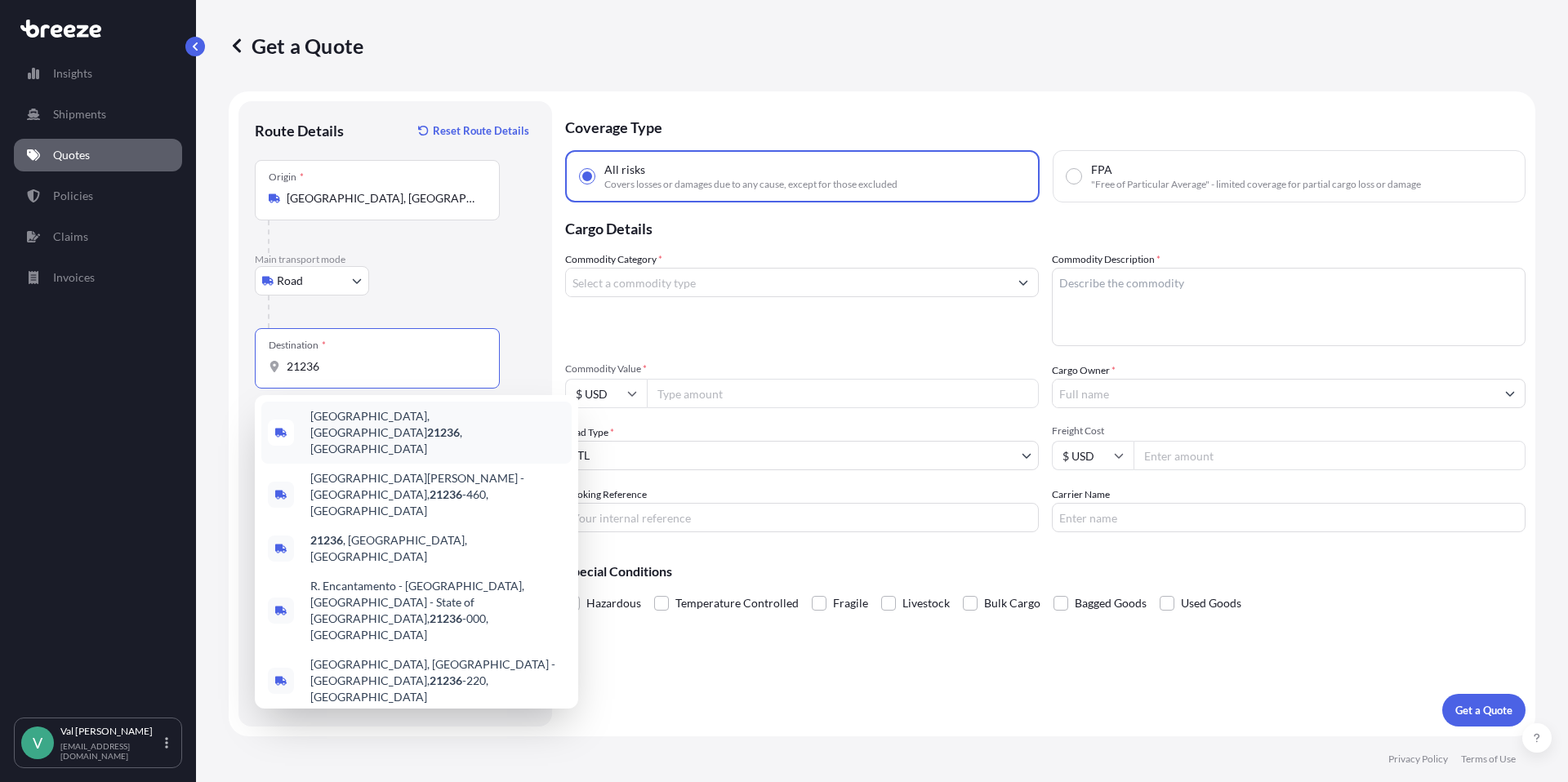
click at [363, 419] on span "Nottingham, MD 21236 , USA" at bounding box center [437, 432] width 255 height 49
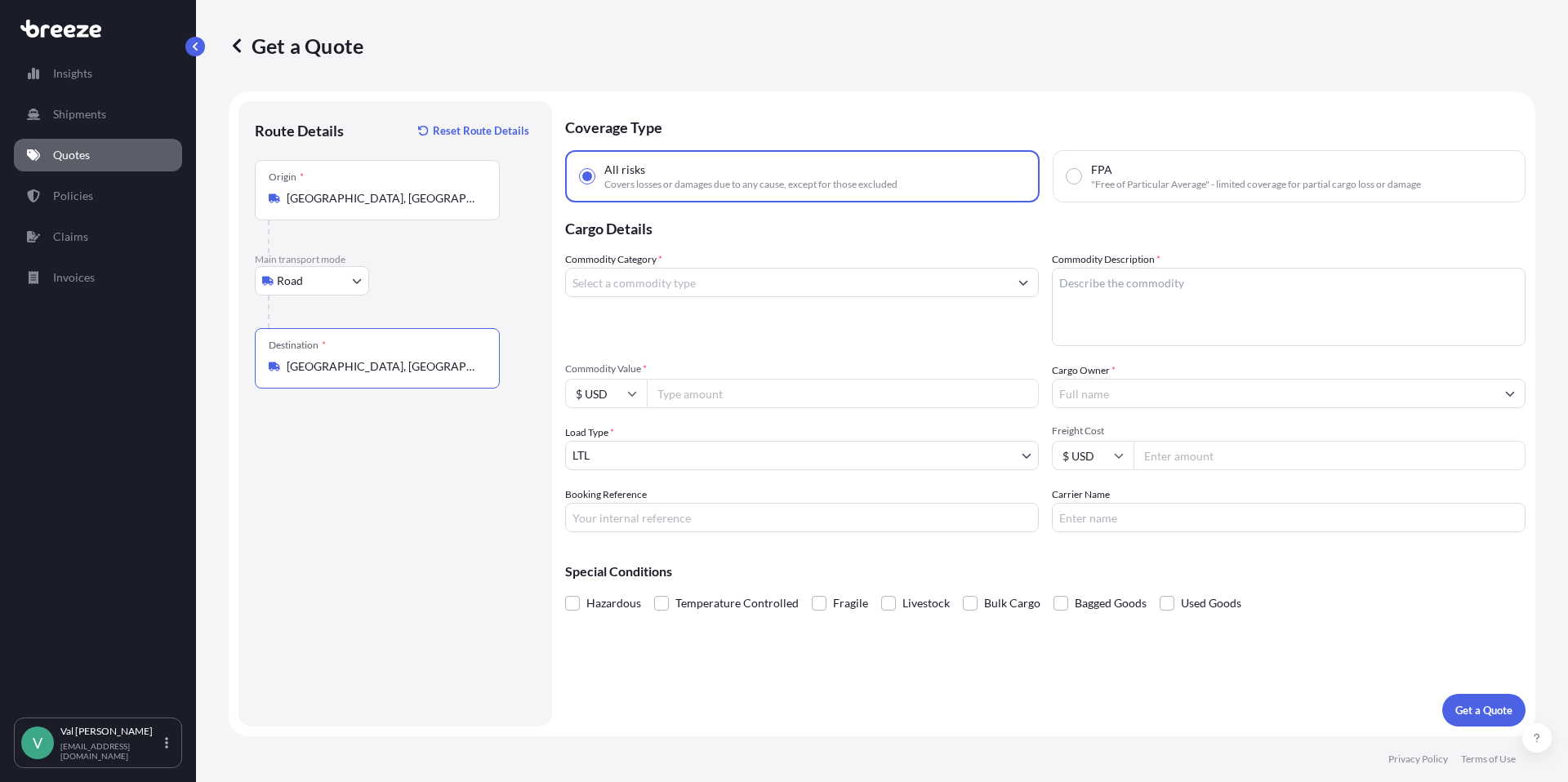
type input "Nottingham, MD 21236, USA"
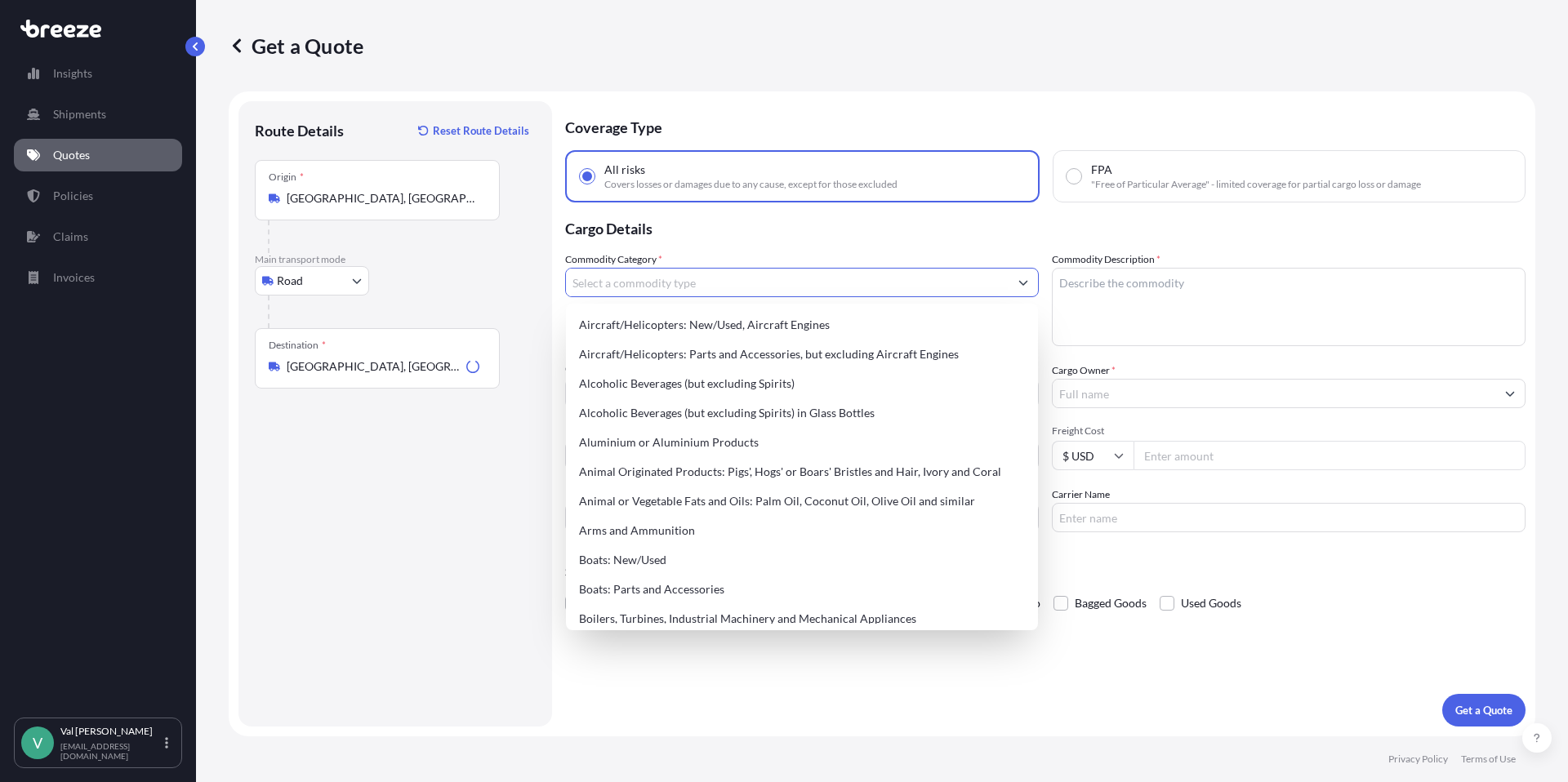
click at [644, 281] on input "Commodity Category *" at bounding box center [787, 282] width 442 height 29
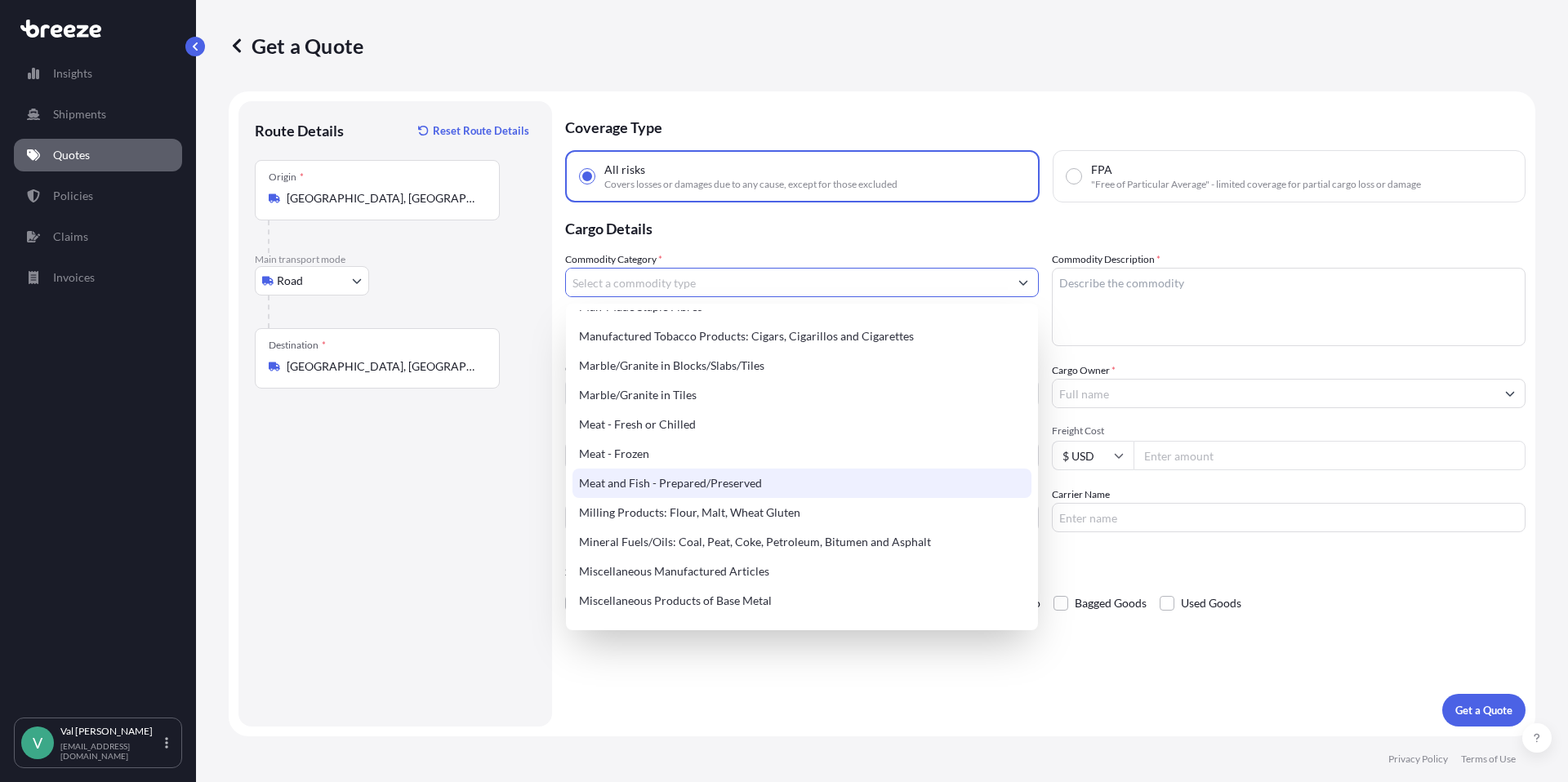
scroll to position [2108, 0]
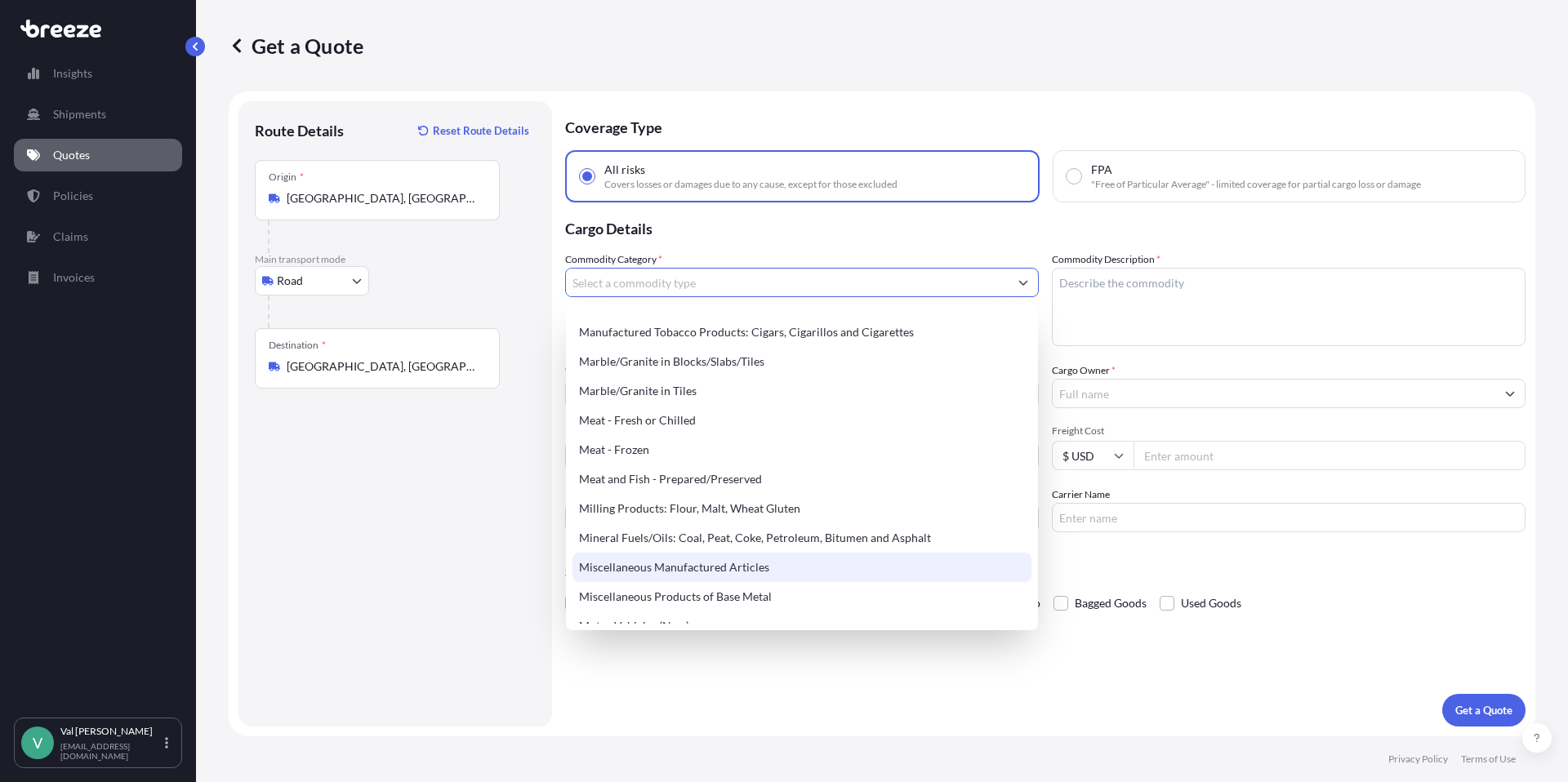
click at [748, 569] on div "Miscellaneous Manufactured Articles" at bounding box center [802, 567] width 459 height 29
type input "Miscellaneous Manufactured Articles"
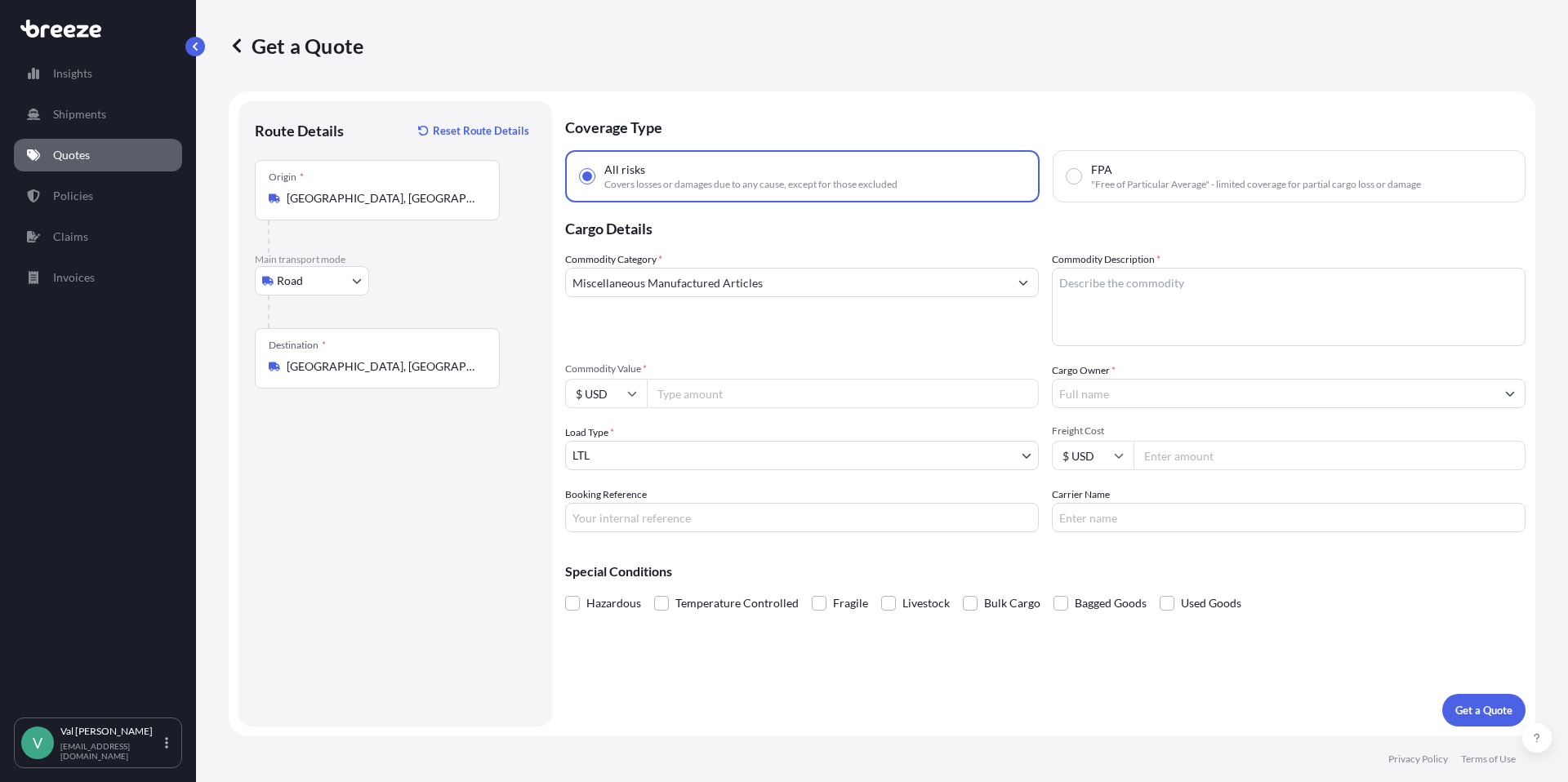
click at [757, 390] on input "Commodity Value *" at bounding box center [843, 393] width 392 height 29
type input "3500"
click at [734, 516] on input "Booking Reference" at bounding box center [802, 517] width 473 height 29
type input "SINK"
click at [1098, 291] on textarea "Commodity Description *" at bounding box center [1288, 307] width 473 height 79
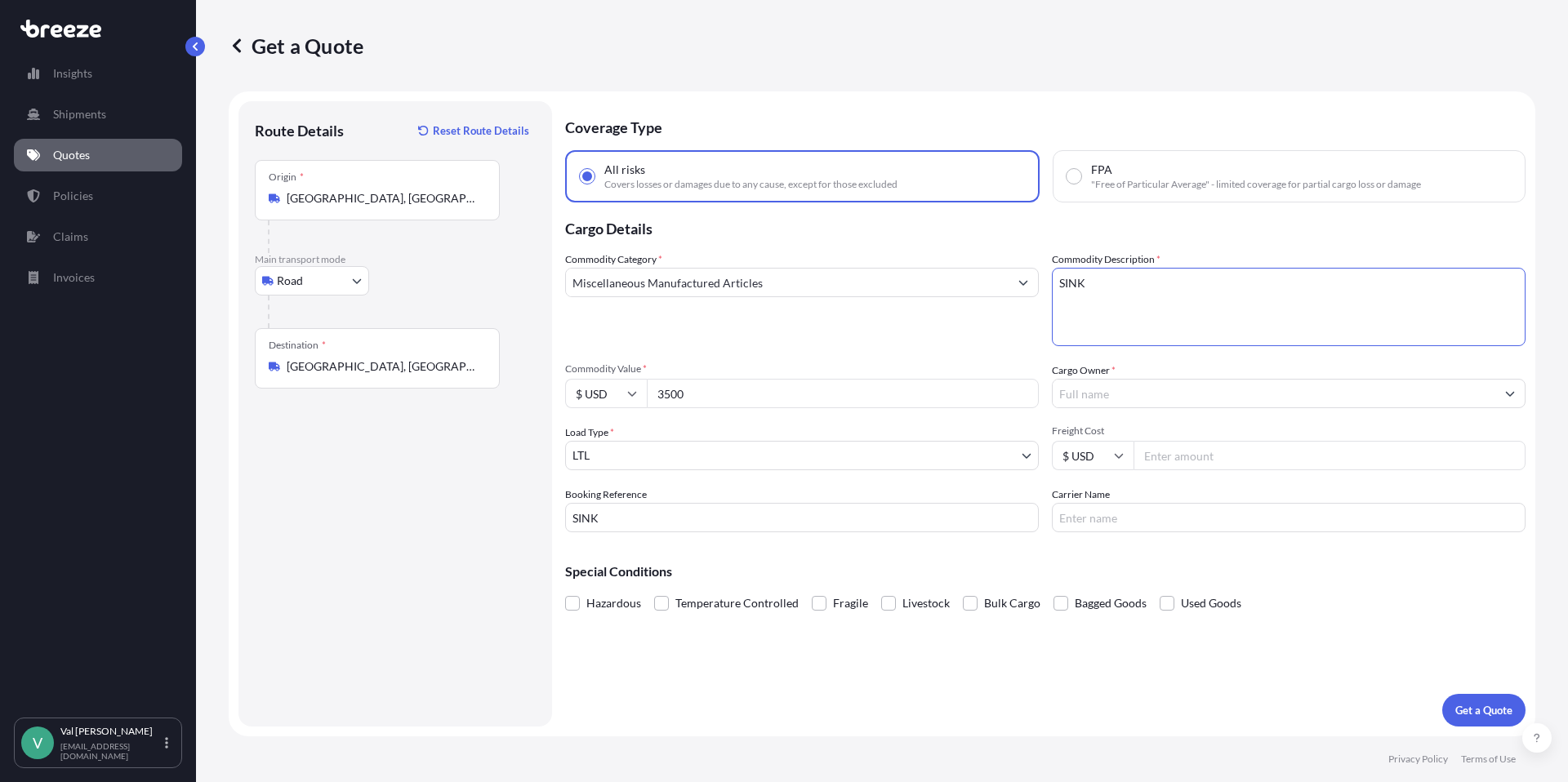
type textarea "SINK"
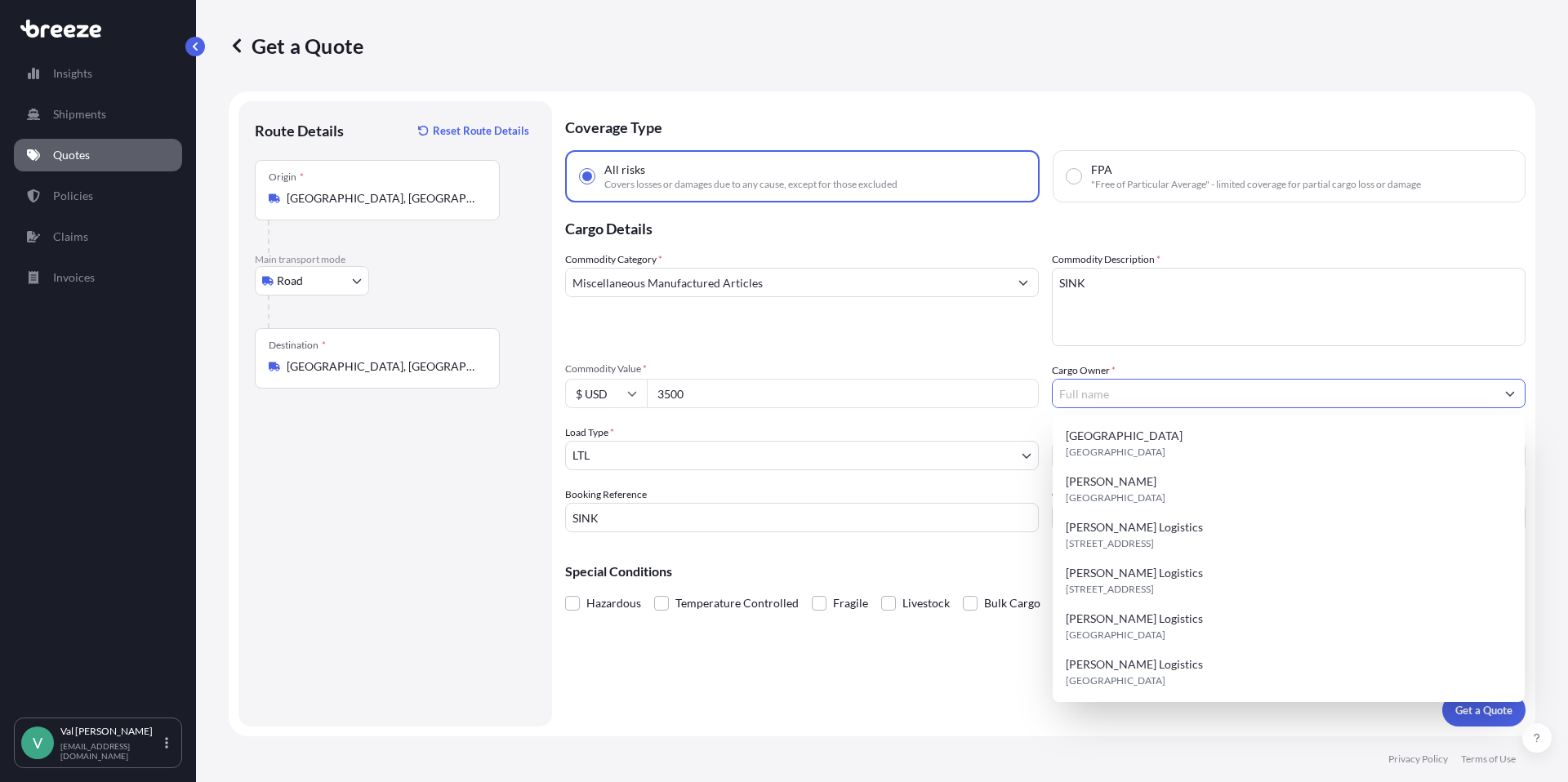
click at [1152, 389] on input "Cargo Owner *" at bounding box center [1274, 393] width 442 height 29
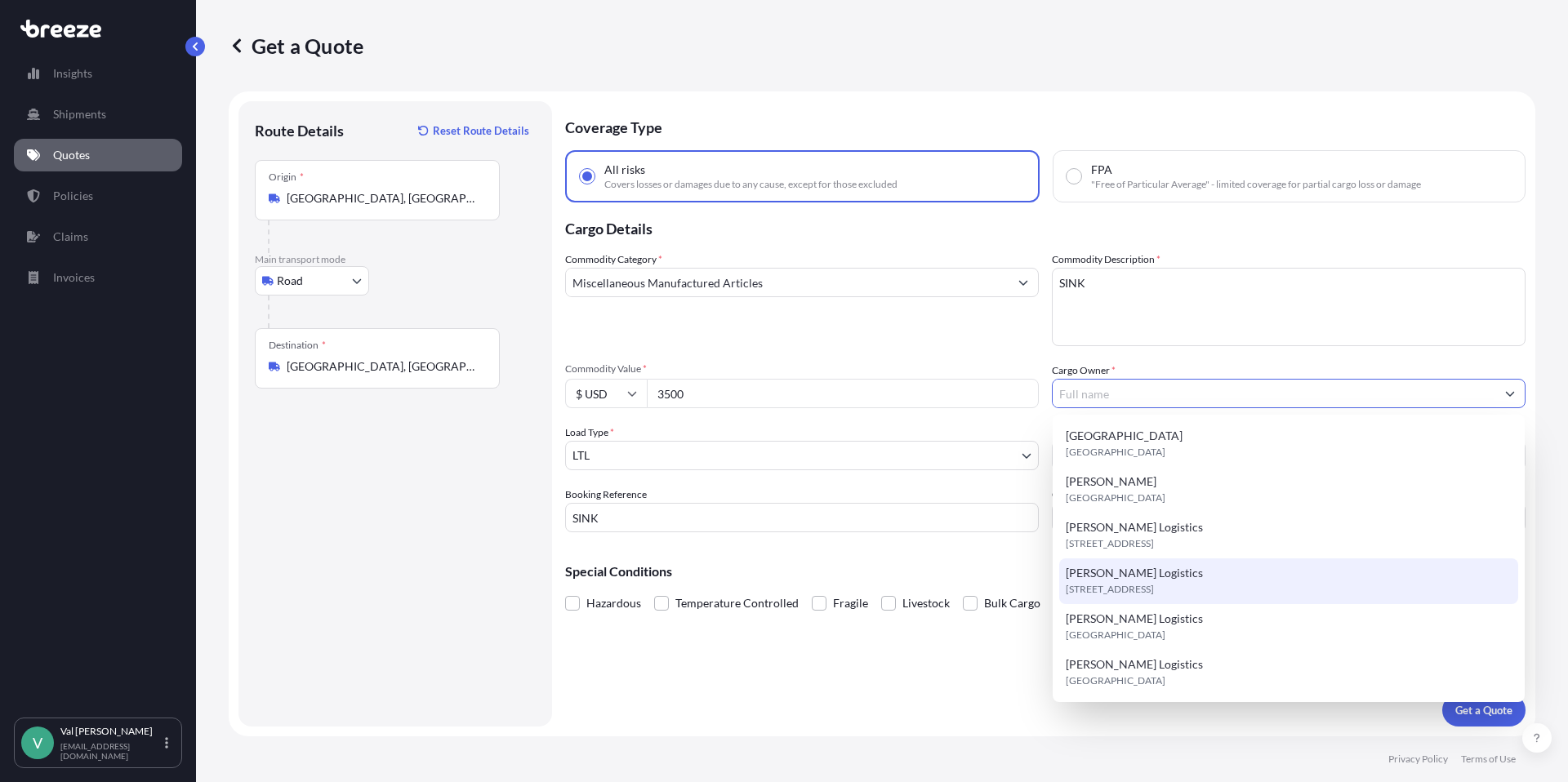
click at [1132, 571] on span "[PERSON_NAME] Logistics" at bounding box center [1134, 573] width 137 height 16
type input "[PERSON_NAME] Logistics"
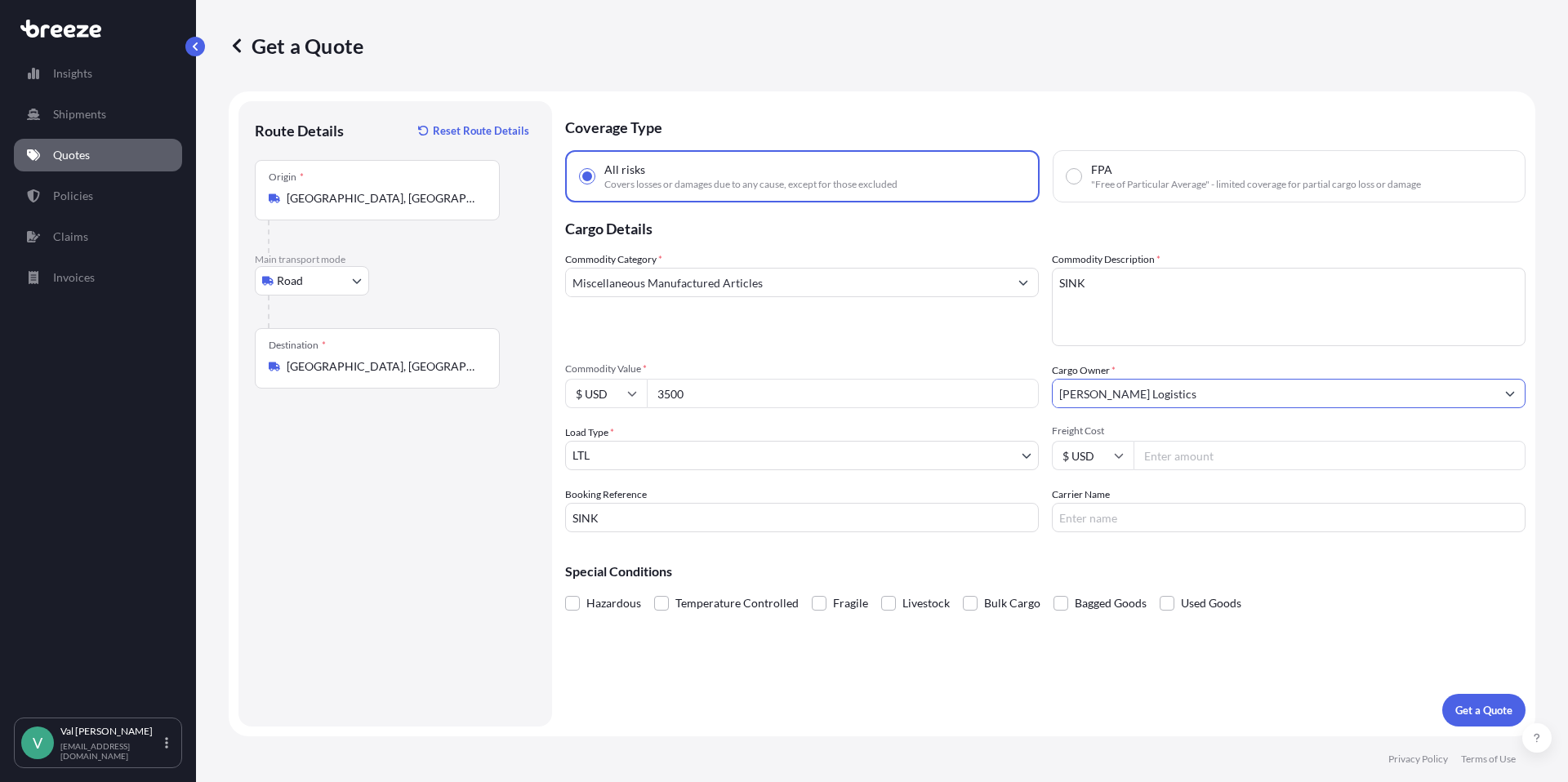
click at [1172, 455] on input "Freight Cost" at bounding box center [1329, 455] width 392 height 29
type input "315.35"
click at [1156, 514] on input "Carrier Name" at bounding box center [1288, 517] width 473 height 29
type input "TFORCE"
click at [1483, 708] on p "Get a Quote" at bounding box center [1483, 709] width 57 height 16
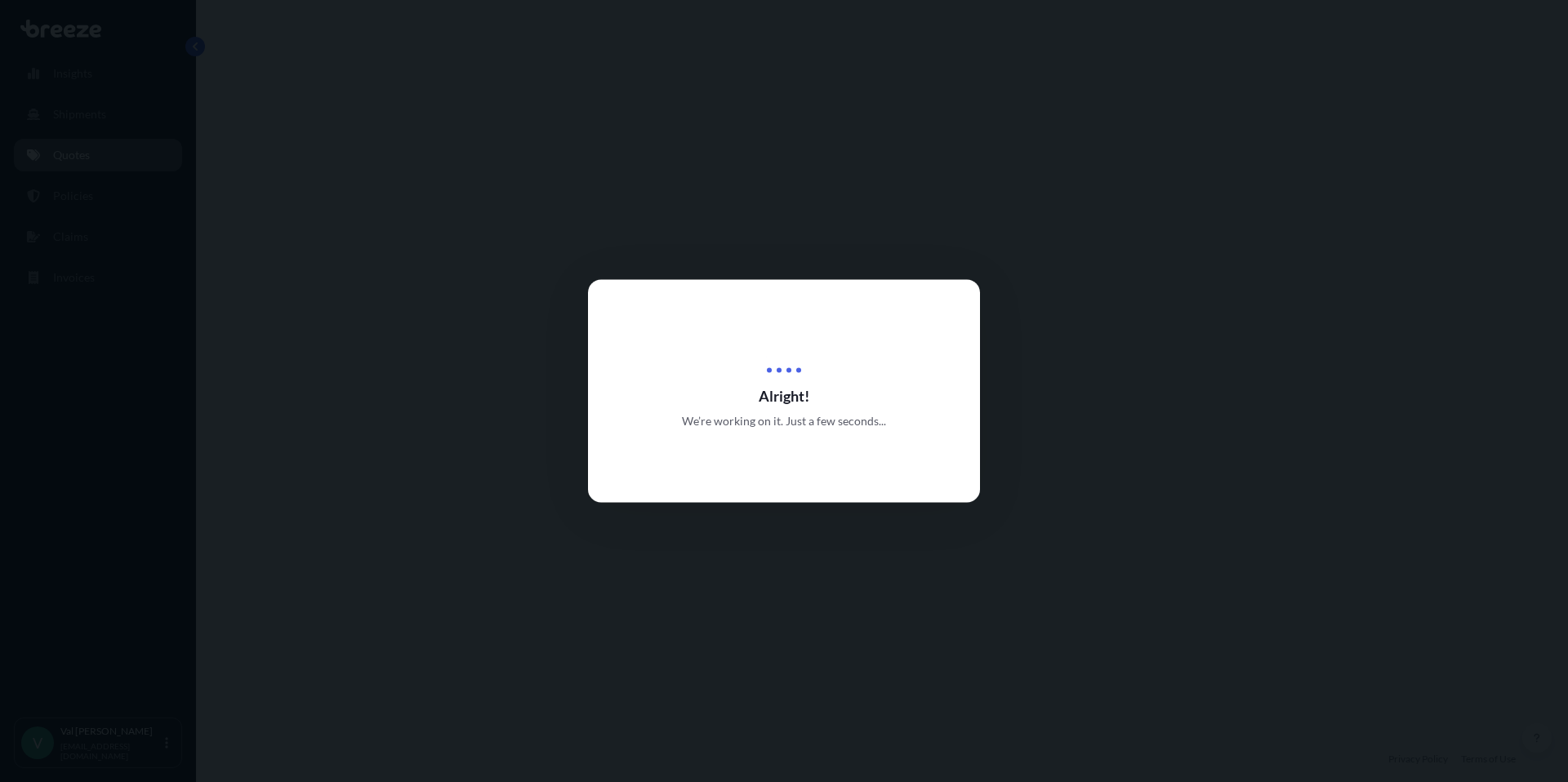
select select "Road"
select select "1"
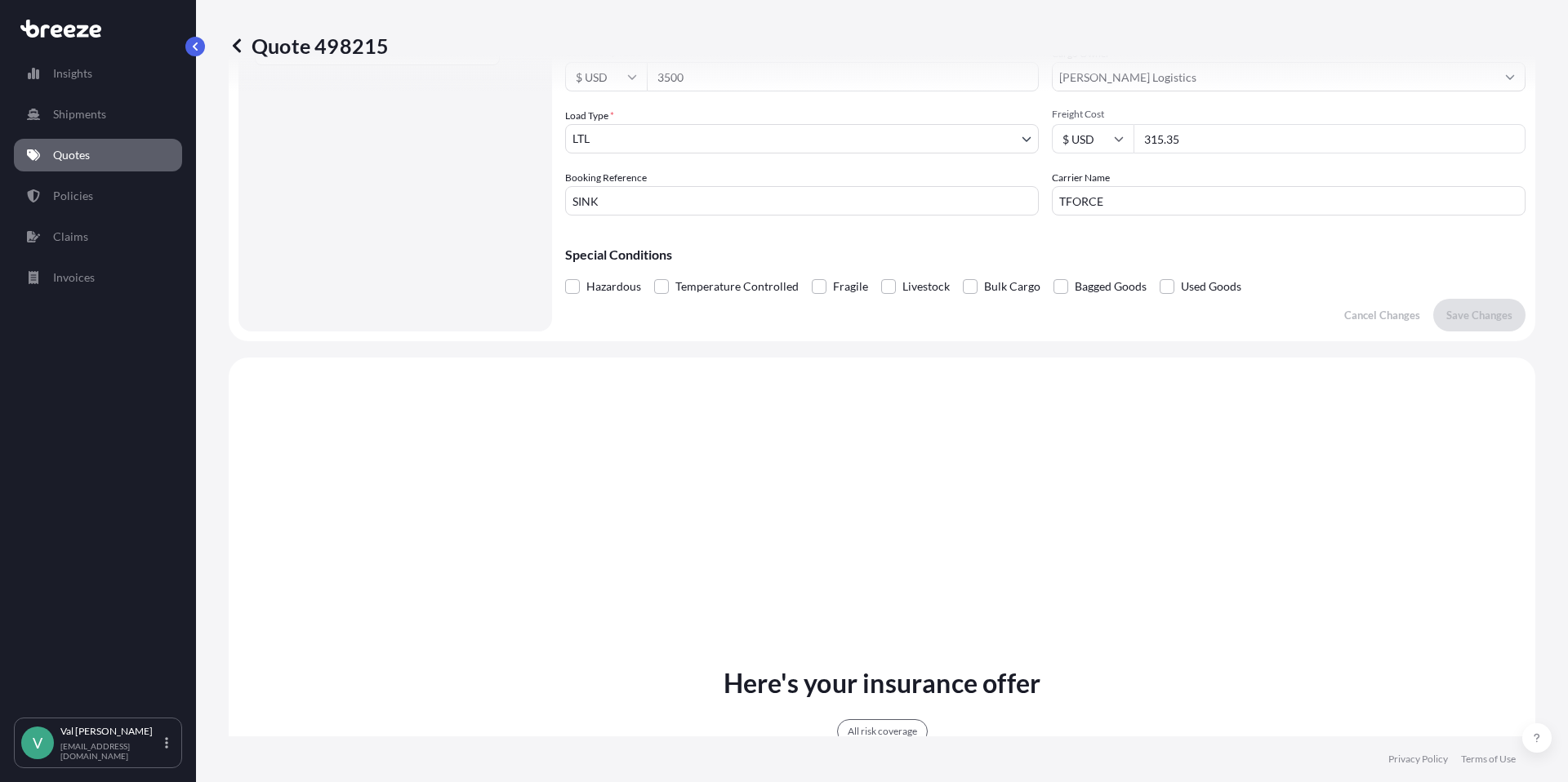
scroll to position [593, 0]
